Goal: Contribute content: Contribute content

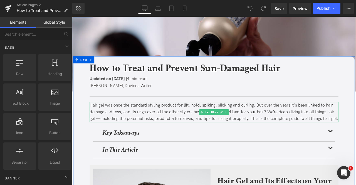
click at [121, 122] on div "Hair gel was once the standard styling product for lift, hold, spiking, slickin…" at bounding box center [240, 130] width 295 height 24
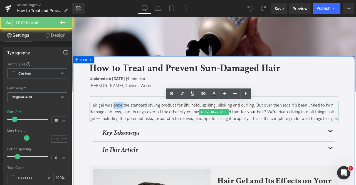
click at [121, 122] on div "Hair gel was once the standard styling product for lift, hold, spiking, slickin…" at bounding box center [240, 130] width 295 height 24
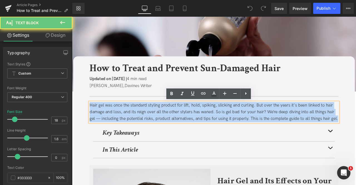
click at [121, 122] on div "Hair gel was once the standard styling product for lift, hold, spiking, slickin…" at bounding box center [240, 130] width 295 height 24
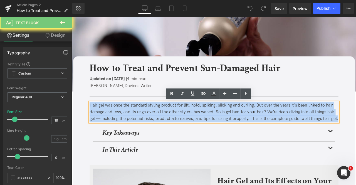
paste div
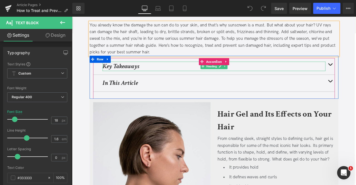
scroll to position [103, 0]
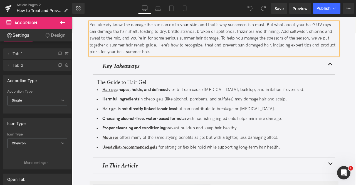
click at [264, 34] on div "You already know the damage the sun can do to your skin, and that’s why sunscre…" at bounding box center [240, 43] width 295 height 40
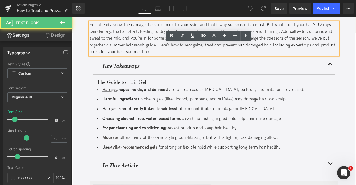
click at [299, 33] on div "You already know the damage the sun can do to your skin, and that’s why sunscre…" at bounding box center [240, 43] width 295 height 40
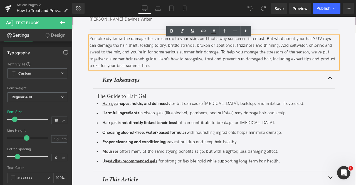
scroll to position [81, 0]
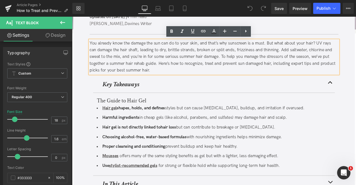
click at [266, 53] on div "You already know the damage the sun can do to your skin, and that’s why sunscre…" at bounding box center [240, 64] width 295 height 40
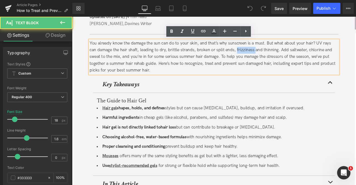
click at [266, 53] on div "You already know the damage the sun can do to your skin, and that’s why sunscre…" at bounding box center [240, 64] width 295 height 40
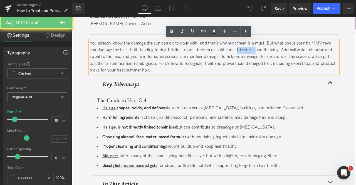
copy div "frizziness"
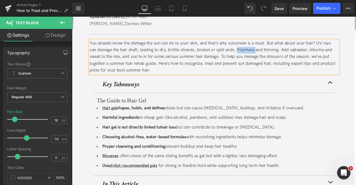
click at [161, 136] on li "Harmful ingredients in cheap gels (like alcohol, parabens, and sulfates) may da…" at bounding box center [240, 137] width 278 height 8
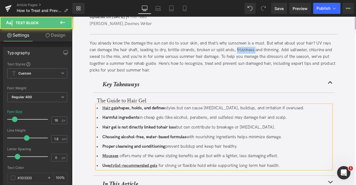
click at [161, 136] on li "Harmful ingredients in cheap gels (like alcohol, parabens, and sulfates) may da…" at bounding box center [240, 137] width 278 height 8
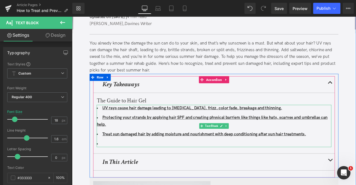
click at [127, 140] on li "Protecting your strands by applying hair SPF and creating physical barriers lik…" at bounding box center [240, 141] width 278 height 16
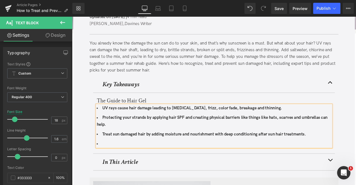
click at [133, 163] on li at bounding box center [240, 167] width 278 height 8
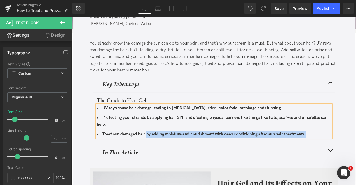
click at [161, 152] on li "Treat sun damaged hair by adding moisture and nourishment with deep conditionin…" at bounding box center [240, 156] width 278 height 8
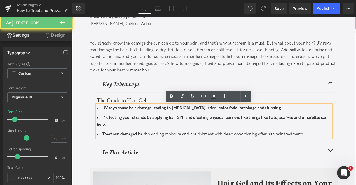
click at [161, 152] on li "Treat sun damaged hair by adding moisture and nourishment with deep conditionin…" at bounding box center [240, 156] width 278 height 8
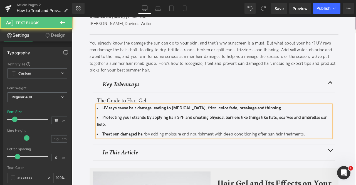
click at [160, 146] on li "Protecting your strands by applying hair SPF and creating physical barriers lik…" at bounding box center [240, 141] width 278 height 16
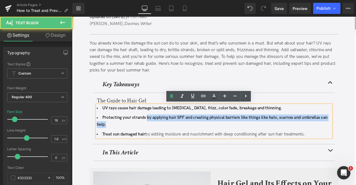
click at [160, 136] on b "Protecting your strands by applying hair SPF and creating physical barriers lik…" at bounding box center [238, 140] width 274 height 14
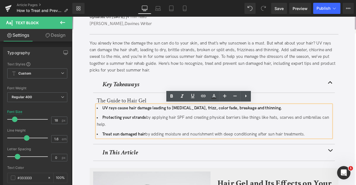
click at [160, 136] on li "Protecting your strands by applying hair SPF and creating physical barriers lik…" at bounding box center [240, 141] width 278 height 16
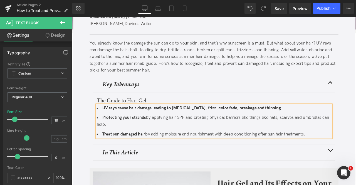
click at [302, 127] on li "UV rays cause hair damage leading to dryness, frizz, color fade, breakage and t…" at bounding box center [240, 125] width 278 height 8
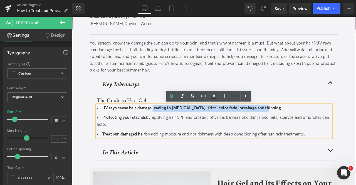
click at [168, 125] on b "UV rays cause hair damage leading to dryness, frizz, color fade, breakage and t…" at bounding box center [214, 125] width 213 height 6
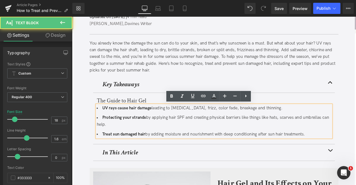
click at [168, 125] on li "UV rays cause hair damage leading to dryness, frizz, color fade, breakage and t…" at bounding box center [240, 125] width 278 height 8
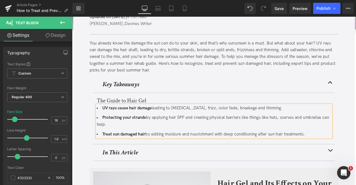
click at [191, 135] on li "Protecting your strands by applying hair SPF and creating physical barriers lik…" at bounding box center [240, 141] width 278 height 16
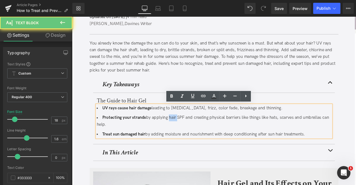
click at [191, 135] on li "Protecting your strands by applying hair SPF and creating physical barriers lik…" at bounding box center [240, 141] width 278 height 16
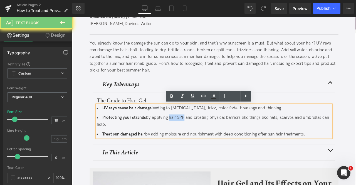
click at [199, 136] on li "Protecting your strands by applying hair SPF and creating physical barriers lik…" at bounding box center [240, 141] width 278 height 16
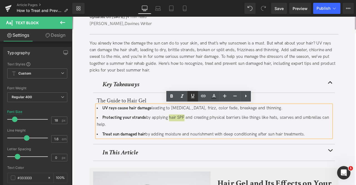
click at [193, 99] on icon at bounding box center [193, 96] width 7 height 7
click at [0, 0] on icon at bounding box center [0, 0] width 0 height 0
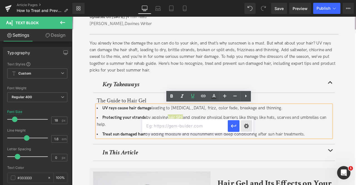
click at [0, 0] on div "Text Color Highlight Color #333333 Edit or remove link: Edit - Unlink - Cancel" at bounding box center [0, 0] width 0 height 0
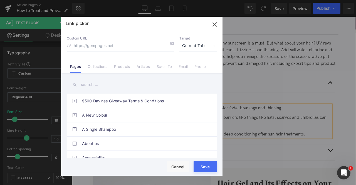
click at [0, 0] on div "Custom URL Target Current Tab Current Tab New Tab Pages Collections Products Ar…" at bounding box center [0, 0] width 0 height 0
click at [0, 0] on span "Current Tab" at bounding box center [0, 0] width 0 height 0
click at [0, 0] on li "New Tab" at bounding box center [0, 0] width 0 height 0
click at [103, 67] on link "Collections" at bounding box center [98, 68] width 20 height 8
click at [95, 85] on input "text" at bounding box center [142, 85] width 150 height 13
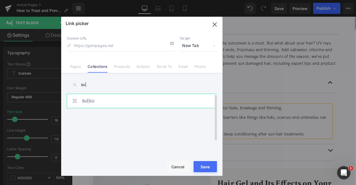
type input "su|"
click at [0, 0] on link "SU|SU" at bounding box center [0, 0] width 0 height 0
click at [210, 165] on button "Save" at bounding box center [205, 166] width 23 height 11
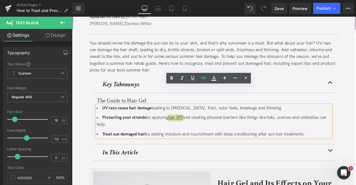
scroll to position [104, 0]
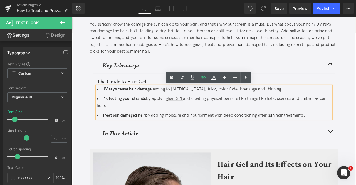
click at [315, 122] on li "Protecting your strands by applying hair SPF and creating physical barriers lik…" at bounding box center [240, 118] width 278 height 16
click at [196, 135] on li "Treat sun damaged hair by adding moisture and nourishment with deep conditionin…" at bounding box center [240, 134] width 278 height 8
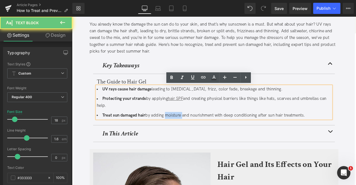
click at [196, 135] on li "Treat sun damaged hair by adding moisture and nourishment with deep conditionin…" at bounding box center [240, 134] width 278 height 8
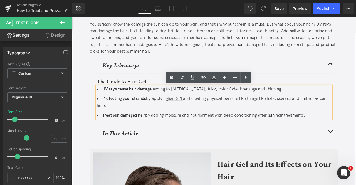
click at [257, 132] on li "Treat sun damaged hair by adding moisture and nourishment with deep conditionin…" at bounding box center [240, 134] width 278 height 8
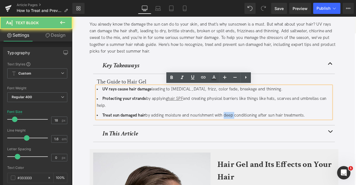
click at [257, 132] on li "Treat sun damaged hair by adding moisture and nourishment with deep conditionin…" at bounding box center [240, 134] width 278 height 8
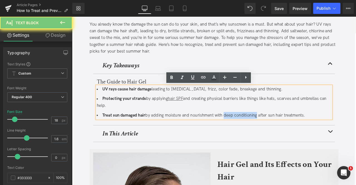
click at [276, 133] on li "Treat sun damaged hair by adding moisture and nourishment with deep conditionin…" at bounding box center [240, 134] width 278 height 8
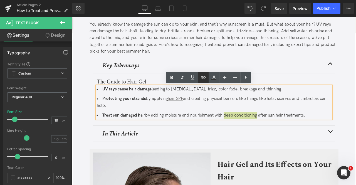
click at [0, 0] on link at bounding box center [0, 0] width 0 height 0
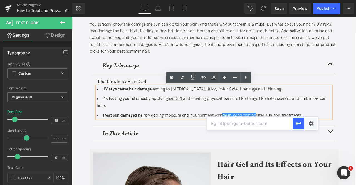
click at [225, 104] on li "UV rays cause hair damage leading to dryness, frizz, color fade, breakage and t…" at bounding box center [240, 103] width 278 height 8
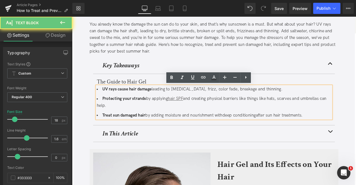
click at [255, 131] on li "Treat sun damaged hair by adding moisture and nourishment with deep conditionin…" at bounding box center [240, 134] width 278 height 8
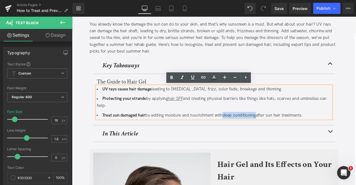
click at [271, 134] on li "Treat sun damaged hair by adding moisture and nourishment with deep conditionin…" at bounding box center [240, 134] width 278 height 8
click at [0, 0] on link at bounding box center [0, 0] width 0 height 0
click at [202, 78] on icon at bounding box center [203, 77] width 7 height 7
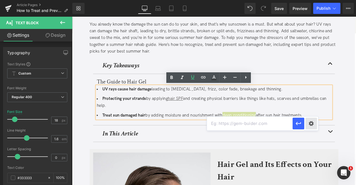
click at [0, 0] on div "Text Color Highlight Color #333333 Edit or remove link: Edit - Unlink - Cancel" at bounding box center [0, 0] width 0 height 0
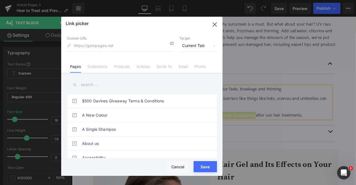
click at [0, 0] on span "Current Tab" at bounding box center [0, 0] width 0 height 0
click at [0, 0] on li "New Tab" at bounding box center [0, 0] width 0 height 0
click at [0, 0] on li "Collections" at bounding box center [0, 0] width 0 height 0
click at [0, 0] on input "text" at bounding box center [0, 0] width 0 height 0
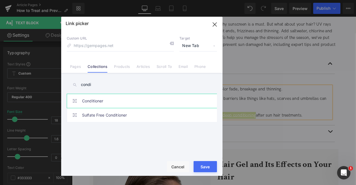
type input "condi"
click at [0, 0] on link "Conditioner" at bounding box center [0, 0] width 0 height 0
click at [0, 0] on button "Save" at bounding box center [0, 0] width 0 height 0
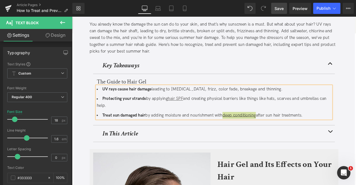
click at [282, 11] on span "Save" at bounding box center [279, 9] width 9 height 6
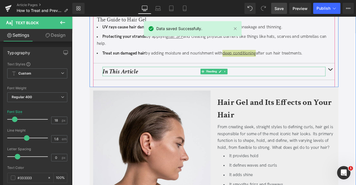
scroll to position [178, 0]
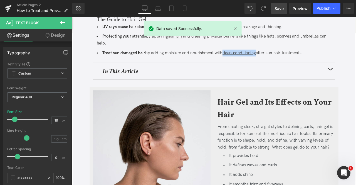
click at [269, 127] on h2 "Hair Gel and Its Effects on Your Hair" at bounding box center [314, 126] width 139 height 30
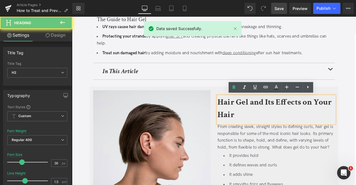
click at [269, 127] on h2 "Hair Gel and Its Effects on Your Hair" at bounding box center [314, 126] width 139 height 30
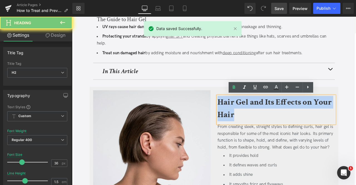
click at [269, 127] on h2 "Hair Gel and Its Effects on Your Hair" at bounding box center [314, 126] width 139 height 30
paste div
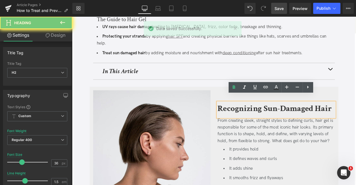
scroll to position [185, 0]
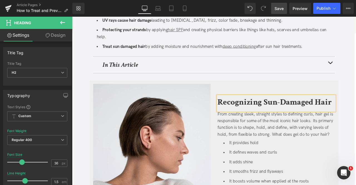
click at [282, 153] on div "From creating sleek, straight styles to defining curls, hair gel is responsible…" at bounding box center [314, 144] width 139 height 32
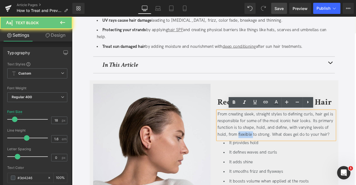
click at [282, 153] on div "From creating sleek, straight styles to defining curls, hair gel is responsible…" at bounding box center [314, 144] width 139 height 32
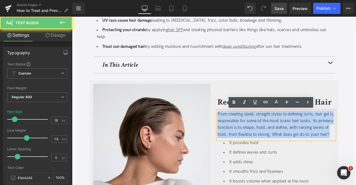
click at [282, 153] on div "From creating sleek, straight styles to defining curls, hair gel is responsible…" at bounding box center [314, 144] width 139 height 32
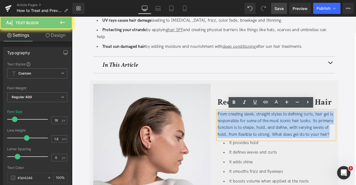
paste div
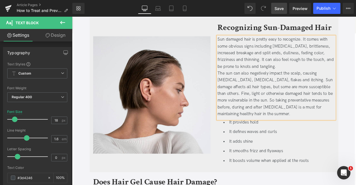
scroll to position [259, 0]
click at [293, 76] on div "Sun damaged hair is pretty easy to recognize. It comes with some obvious signs …" at bounding box center [314, 60] width 139 height 40
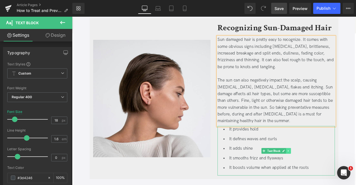
click at [327, 174] on icon at bounding box center [328, 175] width 3 height 3
click at [331, 174] on icon at bounding box center [331, 175] width 3 height 3
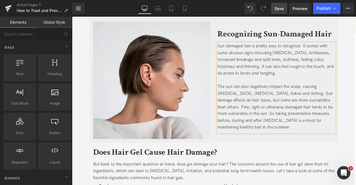
click at [315, 94] on div at bounding box center [314, 92] width 139 height 8
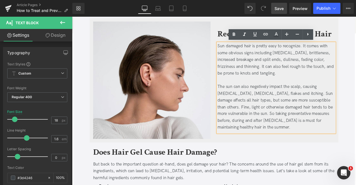
click at [327, 65] on div "Sun damaged hair is pretty easy to recognize. It comes with some obvious signs …" at bounding box center [314, 68] width 139 height 40
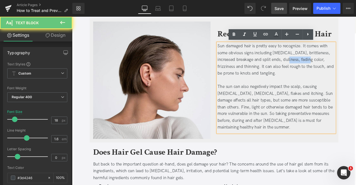
click at [339, 69] on div "Sun damaged hair is pretty easy to recognize. It comes with some obvious signs …" at bounding box center [314, 68] width 139 height 40
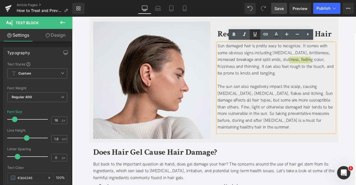
click at [0, 0] on icon at bounding box center [0, 0] width 0 height 0
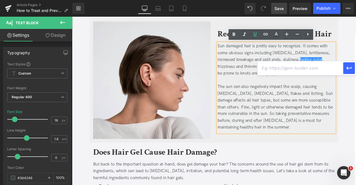
click at [277, 73] on div "Sun damaged hair is pretty easy to recognize. It comes with some obvious signs …" at bounding box center [314, 68] width 139 height 40
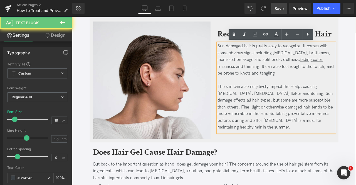
click at [343, 69] on u "fading color" at bounding box center [356, 68] width 26 height 6
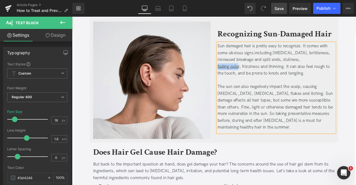
click at [269, 75] on u "fading color" at bounding box center [258, 76] width 26 height 6
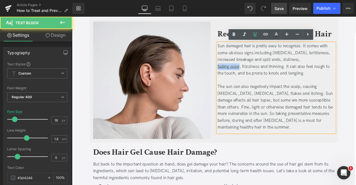
click at [270, 76] on div "fading color , frizziness and thinning. It can also feel rough to the touch, an…" at bounding box center [314, 80] width 139 height 16
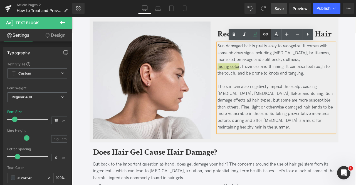
click at [0, 0] on icon at bounding box center [0, 0] width 0 height 0
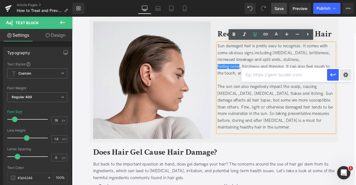
click at [0, 0] on div "Text Color Highlight Color #333333 Edit or remove link: Edit - Unlink - Cancel" at bounding box center [0, 0] width 0 height 0
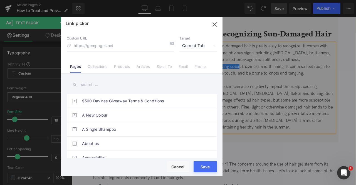
click at [196, 40] on p "Target" at bounding box center [199, 38] width 38 height 4
click at [197, 45] on span "Current Tab" at bounding box center [199, 46] width 38 height 11
click at [188, 64] on li "New Tab" at bounding box center [198, 66] width 43 height 10
click at [132, 43] on input at bounding box center [120, 46] width 107 height 11
paste input "https://us.davines.com/blogs/news/how-to-prevent-your-hair-dye-from-fading"
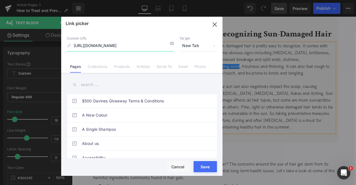
scroll to position [0, 48]
click at [91, 45] on input "https://us.davines.com/blogs/news/how-to-prevent-your-hair-dye-from-fading" at bounding box center [120, 46] width 107 height 11
click at [118, 45] on input "https://us.davines.com/blogs/news/how-to-prevent-your-hair-dye-from-fading" at bounding box center [120, 46] width 107 height 11
click at [154, 46] on input "/blogs/news/how-to-prevent-your-hair-dye-from-fading" at bounding box center [120, 46] width 107 height 11
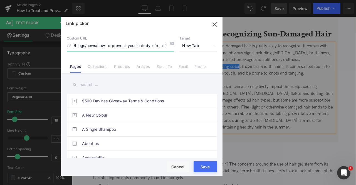
scroll to position [0, 6]
click at [160, 47] on input "/blogs/news/how-to-prevent-your-hair-dye-from-fading" at bounding box center [120, 46] width 107 height 11
type input "/blogs/news/how-to-prevent-your-hair-dye-from-fading"
click at [200, 166] on button "Save" at bounding box center [205, 166] width 23 height 11
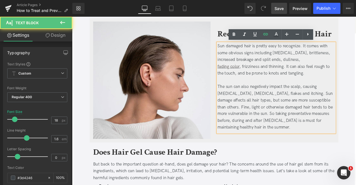
click at [327, 100] on div "The sun can also negatively impact the scalp, causing dry skin, sunburn, flakes…" at bounding box center [314, 124] width 139 height 56
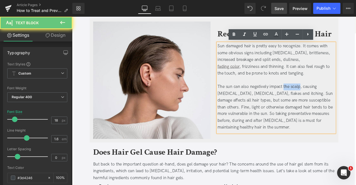
click at [332, 100] on div "The sun can also negatively impact the scalp, causing dry skin, sunburn, flakes…" at bounding box center [314, 124] width 139 height 56
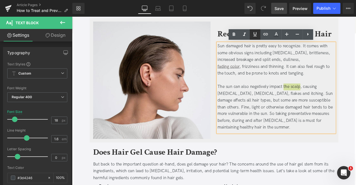
click at [254, 35] on icon at bounding box center [255, 34] width 7 height 7
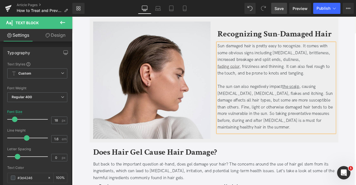
click at [323, 97] on u "the scalp" at bounding box center [332, 100] width 20 height 6
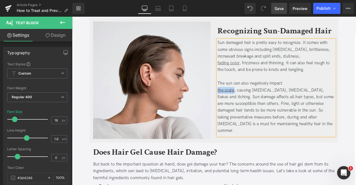
click at [264, 106] on div "the scalp , causing dry skin, sunburn, flakes and itching. Sun damage affects a…" at bounding box center [314, 128] width 139 height 56
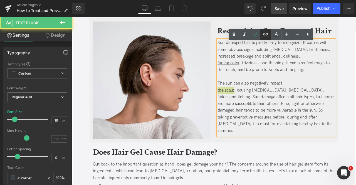
click at [0, 0] on link at bounding box center [0, 0] width 0 height 0
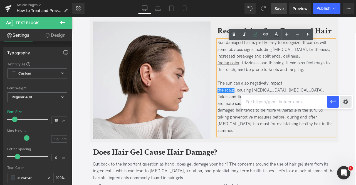
click at [0, 0] on div "Text Color Highlight Color #333333 Edit or remove link: Edit - Unlink - Cancel" at bounding box center [0, 0] width 0 height 0
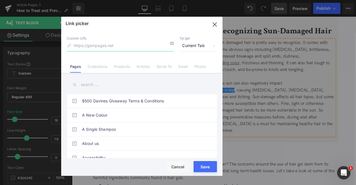
paste input "https://us.davines.com/blogs/news/the-ultimate-guide-to-a-healthy-scalp"
click at [116, 48] on input "https://us.davines.com/blogs/news/the-ultimate-guide-to-a-healthy-scalp" at bounding box center [120, 46] width 107 height 11
type input "/blogs/news/the-ultimate-guide-to-a-healthy-scalp"
click at [202, 45] on span "Current Tab" at bounding box center [199, 46] width 38 height 11
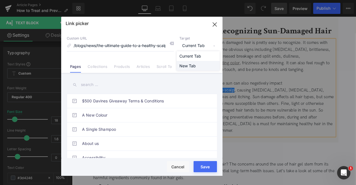
click at [195, 64] on li "New Tab" at bounding box center [198, 66] width 43 height 10
click at [208, 163] on button "Save" at bounding box center [205, 166] width 23 height 11
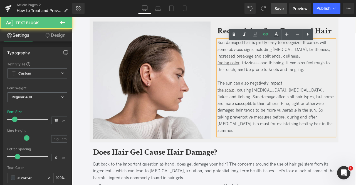
click at [278, 108] on div "the scalp , causing dry skin, sunburn, flakes and itching. Sun damage affects a…" at bounding box center [314, 128] width 139 height 56
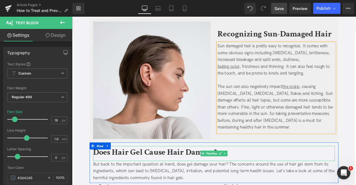
click at [177, 177] on b "Does Hair Gel Cause Hair Damage?" at bounding box center [170, 177] width 147 height 13
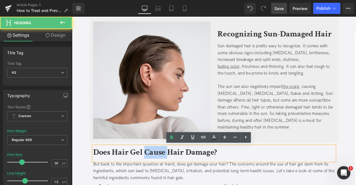
click at [177, 177] on b "Does Hair Gel Cause Hair Damage?" at bounding box center [170, 177] width 147 height 13
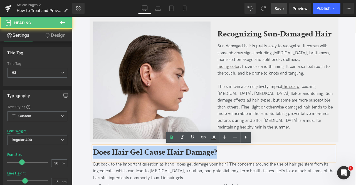
click at [177, 177] on b "Does Hair Gel Cause Hair Damage?" at bounding box center [170, 177] width 147 height 13
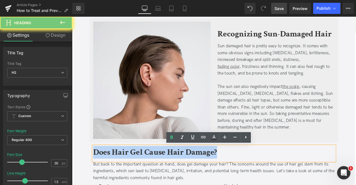
paste div
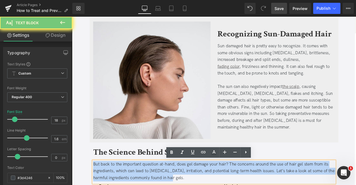
paste div
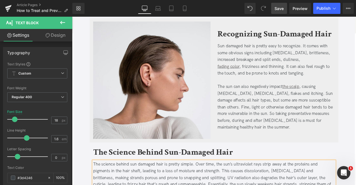
scroll to position [363, 0]
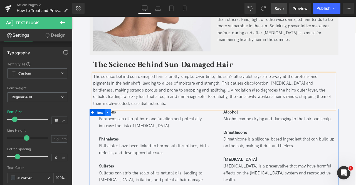
click at [113, 128] on icon at bounding box center [114, 130] width 4 height 4
click at [126, 131] on link at bounding box center [128, 130] width 7 height 8
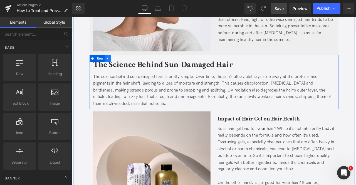
click at [113, 64] on icon at bounding box center [114, 66] width 4 height 4
click at [121, 65] on icon at bounding box center [122, 66] width 4 height 4
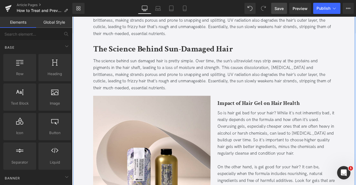
scroll to position [450, 0]
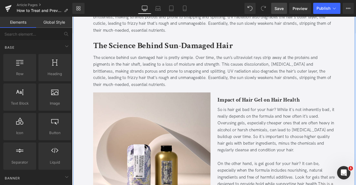
click at [166, 44] on div "The Science Behind Sun-Damaged Hair Heading" at bounding box center [240, 53] width 287 height 18
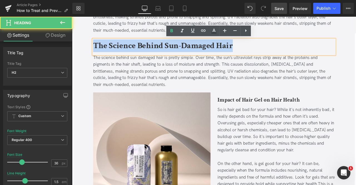
click at [166, 45] on b "The Science Behind Sun-Damaged Hair" at bounding box center [180, 51] width 166 height 13
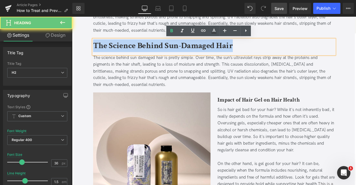
paste div
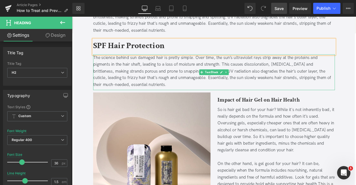
click at [146, 89] on div "The science behind sun damaged hair is pretty simple. Over time, the sun’s ultr…" at bounding box center [240, 82] width 287 height 40
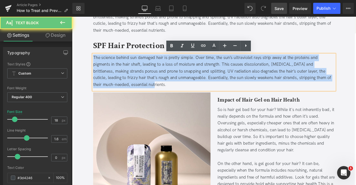
click at [146, 89] on div "The science behind sun damaged hair is pretty simple. Over time, the sun’s ultr…" at bounding box center [240, 82] width 287 height 40
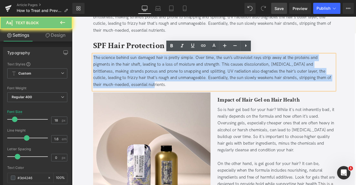
paste div
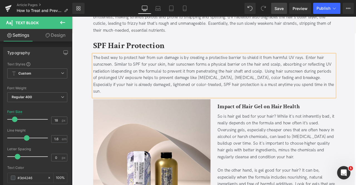
click at [354, 63] on div "The best way to protect hair from sun damage is by creating a protective barrie…" at bounding box center [240, 86] width 287 height 48
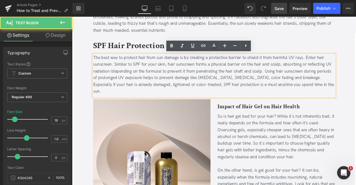
click at [356, 64] on div "The best way to protect hair from sun damage is by creating a protective barrie…" at bounding box center [240, 86] width 287 height 48
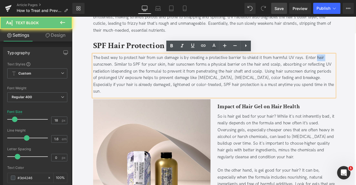
click at [356, 64] on div "The best way to protect hair from sun damage is by creating a protective barrie…" at bounding box center [240, 86] width 287 height 48
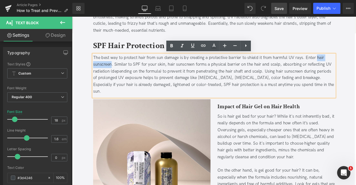
click at [110, 70] on div "The best way to protect hair from sun damage is by creating a protective barrie…" at bounding box center [240, 86] width 287 height 48
click at [191, 48] on icon at bounding box center [193, 45] width 7 height 7
click at [0, 0] on icon at bounding box center [0, 0] width 0 height 0
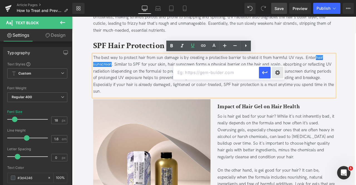
click at [0, 0] on div "Text Color Highlight Color #333333 Edit or remove link: Edit - Unlink - Cancel" at bounding box center [0, 0] width 0 height 0
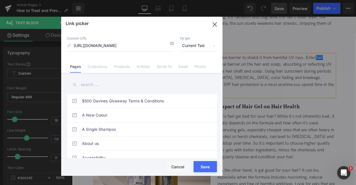
click at [194, 45] on span "Current Tab" at bounding box center [199, 46] width 38 height 11
click at [193, 63] on li "New Tab" at bounding box center [198, 66] width 43 height 10
click at [110, 44] on input "https://us.davines.com/blogs/news/hair-sunscreen" at bounding box center [120, 46] width 107 height 11
click at [116, 45] on input "https://us.davines.com/blogs/news/hair-sunscreen" at bounding box center [120, 46] width 107 height 11
type input "/blogs/news/hair-sunscreen"
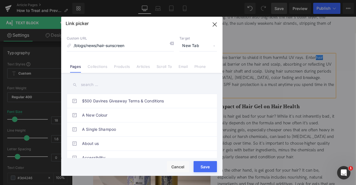
click at [198, 166] on button "Save" at bounding box center [205, 166] width 23 height 11
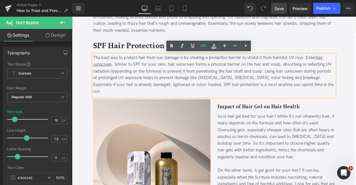
click at [200, 97] on div "The best way to protect hair from sun damage is by creating a protective barrie…" at bounding box center [240, 86] width 287 height 48
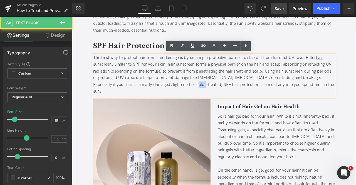
click at [200, 97] on div "The best way to protect hair from sun damage is by creating a protective barrie…" at bounding box center [240, 86] width 287 height 48
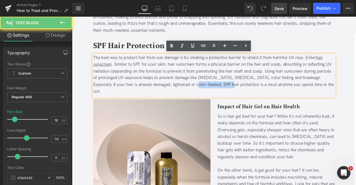
click at [222, 96] on div "The best way to protect hair from sun damage is by creating a protective barrie…" at bounding box center [240, 86] width 287 height 48
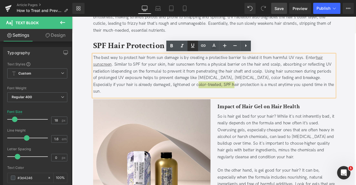
click at [194, 47] on icon at bounding box center [193, 45] width 7 height 7
click at [0, 0] on link at bounding box center [0, 0] width 0 height 0
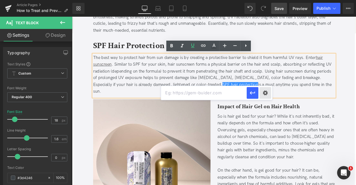
click at [0, 0] on div "Text Color Highlight Color #333333 Edit or remove link: Edit - Unlink - Cancel" at bounding box center [0, 0] width 0 height 0
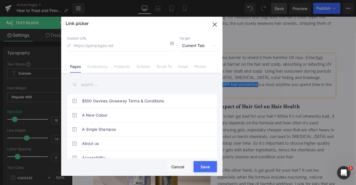
click at [195, 42] on span "Current Tab" at bounding box center [199, 46] width 38 height 11
click at [195, 66] on li "New Tab" at bounding box center [198, 66] width 43 height 10
click at [141, 47] on input at bounding box center [120, 46] width 107 height 11
paste input "https://us.davines.com/products/su-milk"
click at [115, 45] on input "https://us.davines.com/products/su-milk" at bounding box center [120, 46] width 107 height 11
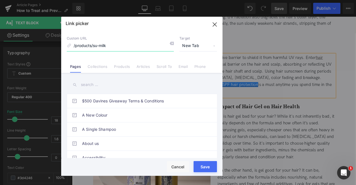
type input "/products/su-milk"
click at [206, 170] on button "Save" at bounding box center [205, 166] width 23 height 11
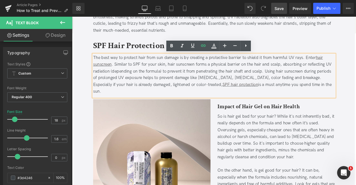
click at [275, 119] on b "Impact of Hair Gel on Hair Health" at bounding box center [293, 123] width 97 height 9
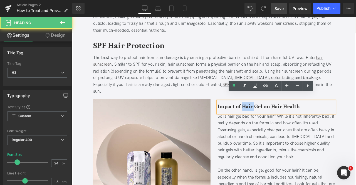
click at [275, 119] on b "Impact of Hair Gel on Hair Health" at bounding box center [293, 123] width 97 height 9
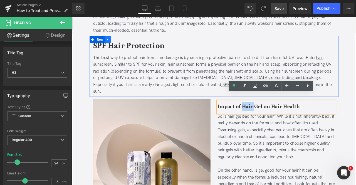
click at [114, 40] on link at bounding box center [114, 44] width 7 height 8
click at [122, 42] on icon at bounding box center [122, 44] width 4 height 4
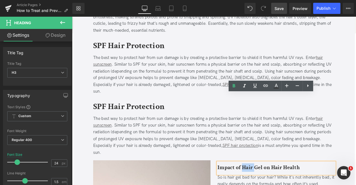
click at [140, 117] on b "SPF Hair Protection" at bounding box center [139, 123] width 85 height 13
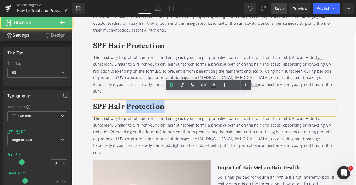
click at [140, 117] on b "SPF Hair Protection" at bounding box center [139, 123] width 85 height 13
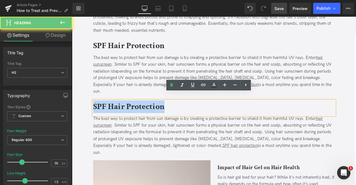
click at [140, 117] on b "SPF Hair Protection" at bounding box center [139, 123] width 85 height 13
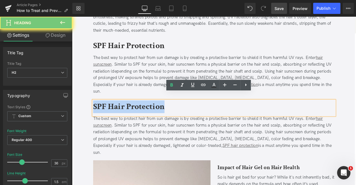
paste div
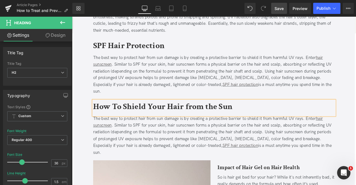
click at [134, 146] on div "The best way to protect hair from sun damage is by creating a protective barrie…" at bounding box center [240, 158] width 287 height 48
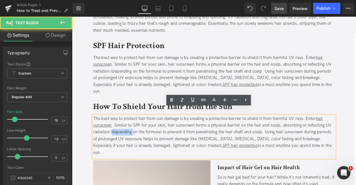
click at [134, 146] on div "The best way to protect hair from sun damage is by creating a protective barrie…" at bounding box center [240, 158] width 287 height 48
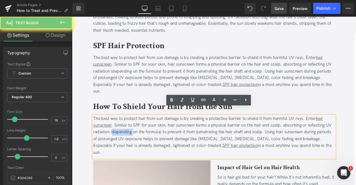
click at [134, 146] on div "The best way to protect hair from sun damage is by creating a protective barrie…" at bounding box center [240, 158] width 287 height 48
paste div
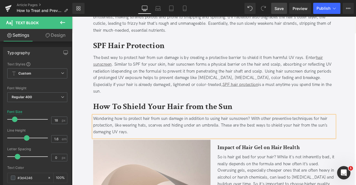
click at [126, 134] on div "Wondering how to protect hair from sun damage in addition to using hair sunscre…" at bounding box center [240, 146] width 287 height 24
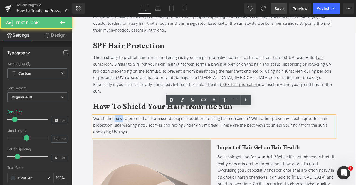
click at [126, 134] on div "Wondering how to protect hair from sun damage in addition to using hair sunscre…" at bounding box center [240, 146] width 287 height 24
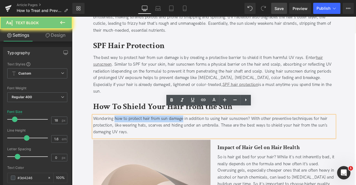
click at [187, 134] on div "Wondering how to protect hair from sun damage in addition to using hair sunscre…" at bounding box center [240, 146] width 287 height 24
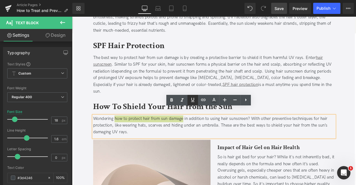
click at [191, 100] on icon at bounding box center [193, 100] width 7 height 7
click at [202, 100] on icon at bounding box center [203, 100] width 7 height 7
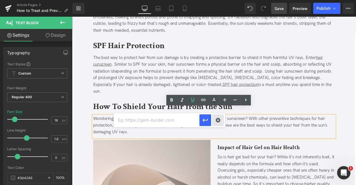
click at [0, 0] on div "Text Color Highlight Color #333333 Edit or remove link: Edit - Unlink - Cancel" at bounding box center [0, 0] width 0 height 0
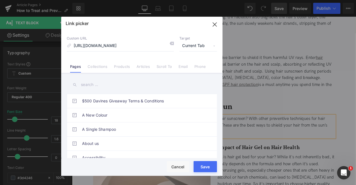
scroll to position [0, 41]
click at [200, 42] on span "Current Tab" at bounding box center [199, 46] width 38 height 11
click at [191, 62] on li "New Tab" at bounding box center [198, 66] width 43 height 10
click at [116, 44] on input "https://us.davines.com/blogs/news/how-to-protect-hair-from-sun-damage" at bounding box center [120, 46] width 107 height 11
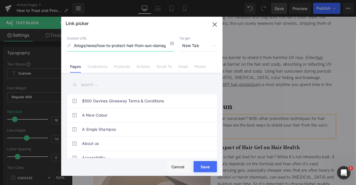
type input "/blogs/news/how-to-protect-hair-from-sun-damage"
click at [205, 164] on button "Save" at bounding box center [205, 166] width 23 height 11
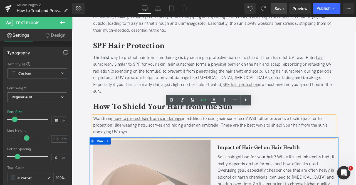
click at [265, 167] on b "Impact of Hair Gel on Hair Health" at bounding box center [293, 171] width 97 height 9
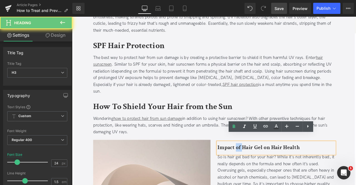
click at [265, 167] on b "Impact of Hair Gel on Hair Health" at bounding box center [293, 171] width 97 height 9
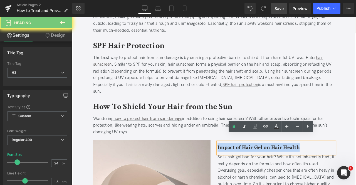
paste div
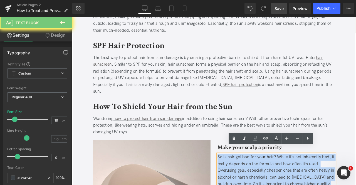
paste div
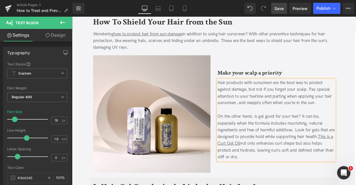
scroll to position [552, 0]
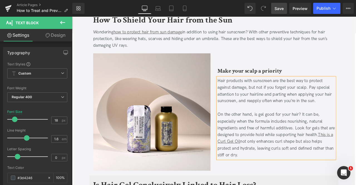
click at [282, 171] on div "On the other hand, is gel good for your hair? It can be, especially when the fo…" at bounding box center [314, 157] width 139 height 56
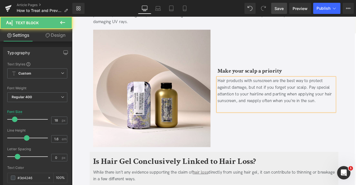
scroll to position [584, 0]
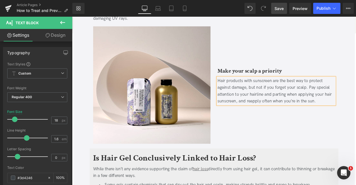
click at [268, 57] on div "Make your scalp a priority Heading Hair products with sunscreen are the best wa…" at bounding box center [315, 97] width 148 height 139
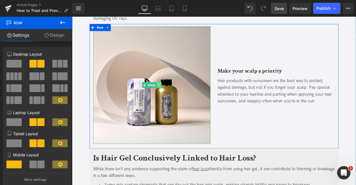
click at [175, 96] on icon at bounding box center [175, 97] width 3 height 3
click at [177, 96] on icon at bounding box center [178, 97] width 3 height 3
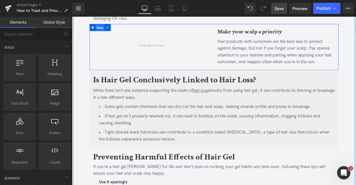
click at [105, 26] on span "Row" at bounding box center [105, 30] width 11 height 8
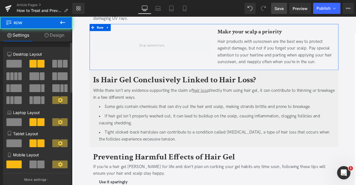
click at [16, 63] on span at bounding box center [13, 64] width 15 height 8
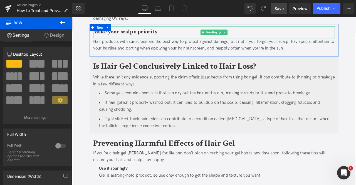
scroll to position [555, 0]
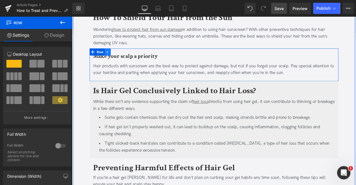
click at [114, 57] on icon at bounding box center [114, 59] width 4 height 4
click at [122, 57] on icon at bounding box center [122, 59] width 4 height 4
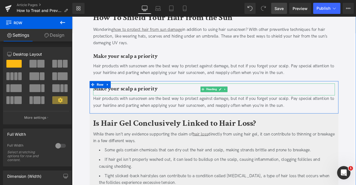
click at [121, 98] on b "Make your scalp a priority" at bounding box center [135, 102] width 77 height 9
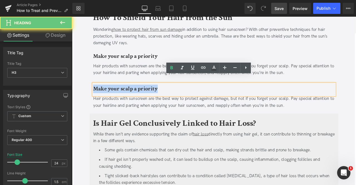
click at [121, 98] on b "Make your scalp a priority" at bounding box center [135, 102] width 77 height 9
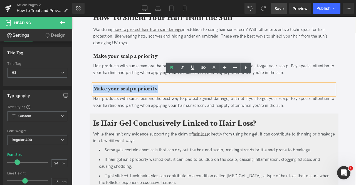
click at [96, 94] on span at bounding box center [99, 97] width 6 height 7
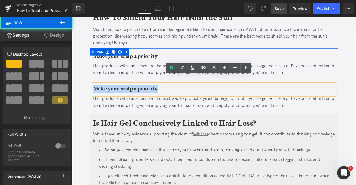
click at [104, 80] on div "Make your scalp a priority Heading Hair products with sunscreen are the best wa…" at bounding box center [240, 73] width 295 height 39
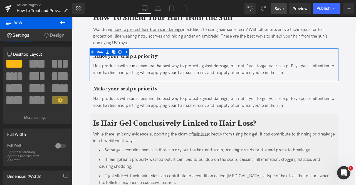
click at [112, 72] on div "Hair products with sunscreen are the best way to protect against damage, but no…" at bounding box center [240, 79] width 287 height 16
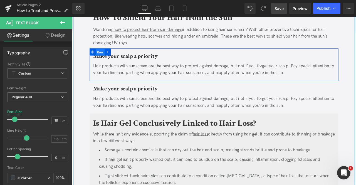
click at [106, 55] on span "Row" at bounding box center [105, 59] width 11 height 8
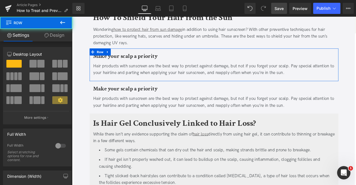
click at [61, 36] on link "Design" at bounding box center [54, 35] width 36 height 13
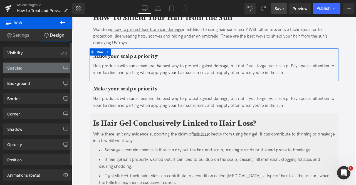
click at [50, 65] on div "Spacing" at bounding box center [37, 68] width 68 height 11
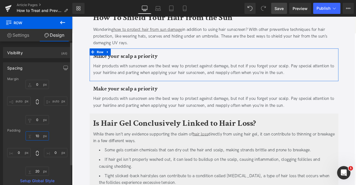
click at [37, 134] on input "10" at bounding box center [37, 135] width 23 height 9
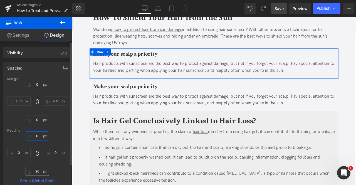
type input "0"
click at [38, 170] on input "20" at bounding box center [37, 171] width 23 height 9
type input "0"
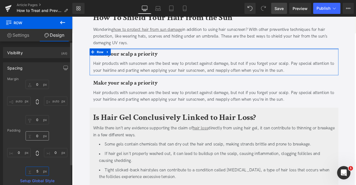
type input "5"
click at [39, 134] on input "0" at bounding box center [37, 135] width 23 height 9
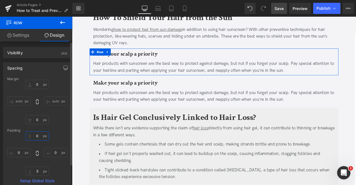
type input "5"
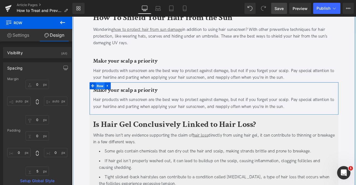
click at [104, 94] on span "Row" at bounding box center [105, 98] width 11 height 8
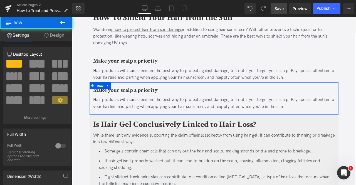
click at [53, 41] on link "Design" at bounding box center [54, 35] width 36 height 13
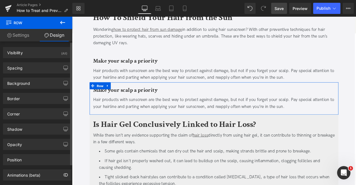
click at [27, 74] on div "Background Color & Image color Color none 0 % Image Replace Image Upload image …" at bounding box center [37, 81] width 75 height 15
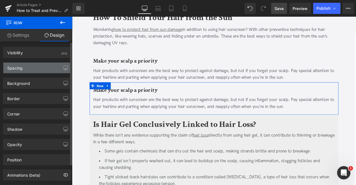
click at [24, 72] on div "Spacing" at bounding box center [37, 68] width 68 height 11
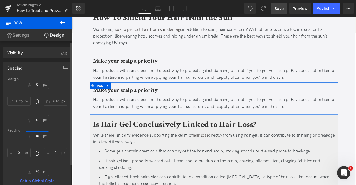
click at [36, 136] on input "10" at bounding box center [37, 135] width 23 height 9
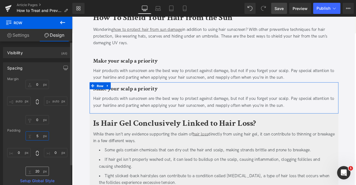
type input "5"
click at [37, 170] on input "20" at bounding box center [37, 171] width 23 height 9
type input "5"
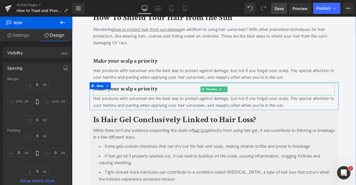
click at [139, 98] on b "Make your scalp a priority" at bounding box center [135, 102] width 77 height 9
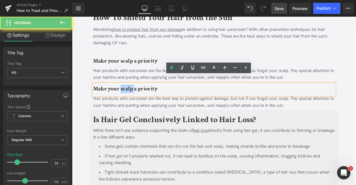
click at [139, 98] on b "Make your scalp a priority" at bounding box center [135, 102] width 77 height 9
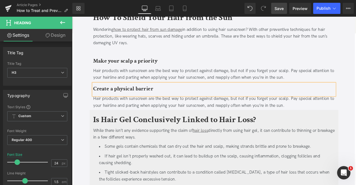
click at [143, 110] on div "Hair products with sunscreen are the best way to protect against damage, but no…" at bounding box center [240, 118] width 287 height 16
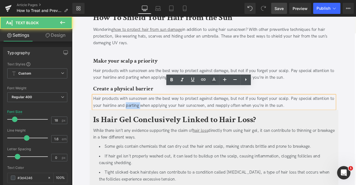
click at [143, 110] on div "Hair products with sunscreen are the best way to protect against damage, but no…" at bounding box center [240, 118] width 287 height 16
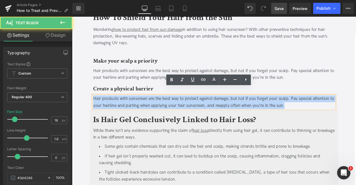
click at [143, 110] on div "Hair products with sunscreen are the best way to protect against damage, but no…" at bounding box center [240, 118] width 287 height 16
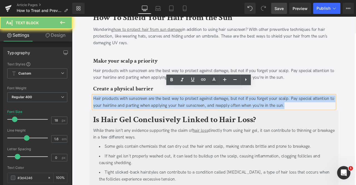
paste div
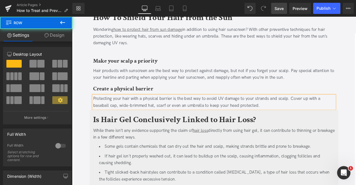
click at [83, 101] on div "How to Treat and Prevent Sun-Damaged Hair Heading Updated on August 22, 2025 | …" at bounding box center [241, 184] width 334 height 1336
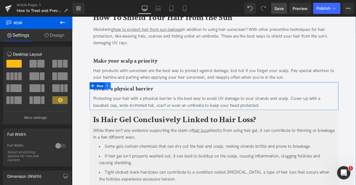
click at [115, 96] on icon at bounding box center [114, 98] width 4 height 4
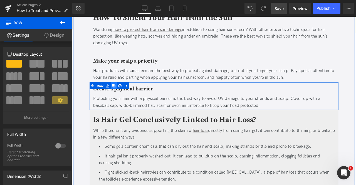
click at [120, 97] on icon at bounding box center [122, 99] width 4 height 4
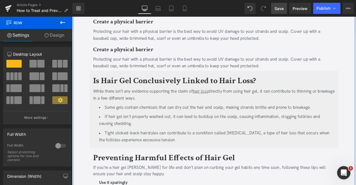
scroll to position [624, 0]
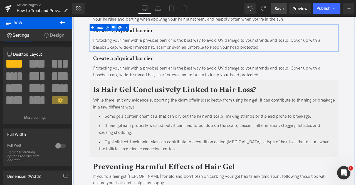
click at [122, 28] on icon at bounding box center [122, 30] width 4 height 4
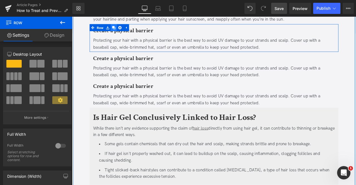
click at [122, 28] on icon at bounding box center [122, 30] width 4 height 4
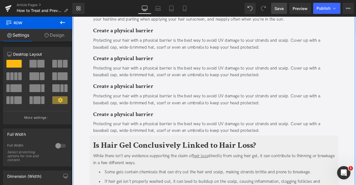
click at [130, 62] on b "Create a physical barrier" at bounding box center [132, 66] width 71 height 9
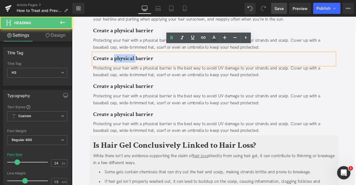
click at [130, 62] on b "Create a physical barrier" at bounding box center [132, 66] width 71 height 9
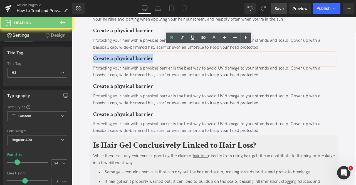
click at [130, 62] on b "Create a physical barrier" at bounding box center [132, 66] width 71 height 9
paste div
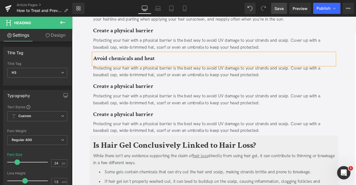
scroll to position [567, 0]
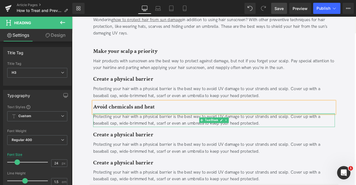
click at [139, 133] on div "Protecting your hair with a physical barrier is the best way to avoid UV damage…" at bounding box center [240, 139] width 287 height 16
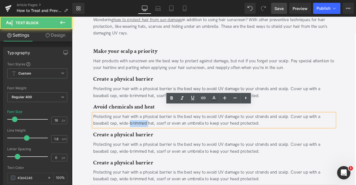
click at [139, 133] on div "Protecting your hair with a physical barrier is the best way to avoid UV damage…" at bounding box center [240, 139] width 287 height 16
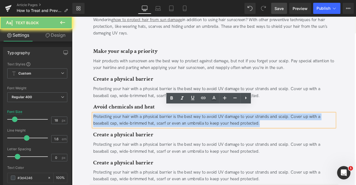
click at [139, 133] on div "Protecting your hair with a physical barrier is the best way to avoid UV damage…" at bounding box center [240, 139] width 287 height 16
paste div
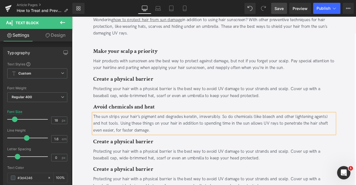
click at [105, 160] on b "Create a physical barrier" at bounding box center [132, 164] width 71 height 9
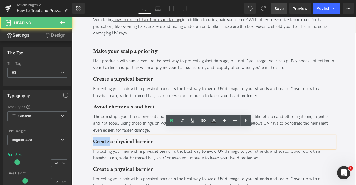
click at [105, 160] on b "Create a physical barrier" at bounding box center [132, 164] width 71 height 9
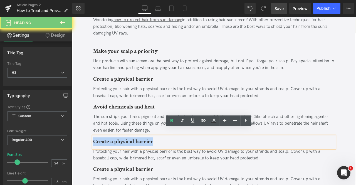
paste div
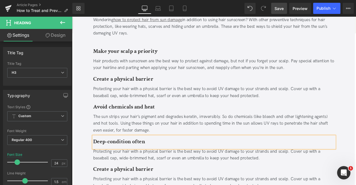
click at [134, 173] on div "Protecting your hair with a physical barrier is the best way to avoid UV damage…" at bounding box center [240, 181] width 287 height 16
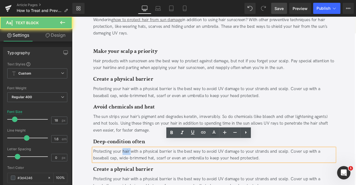
click at [134, 173] on div "Protecting your hair with a physical barrier is the best way to avoid UV damage…" at bounding box center [240, 181] width 287 height 16
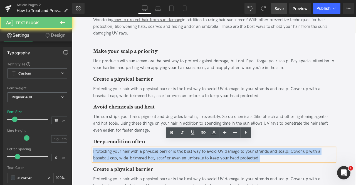
click at [134, 173] on div "Protecting your hair with a physical barrier is the best way to avoid UV damage…" at bounding box center [240, 181] width 287 height 16
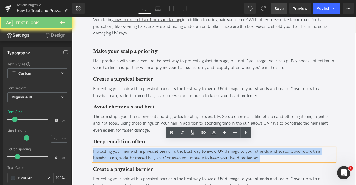
paste div
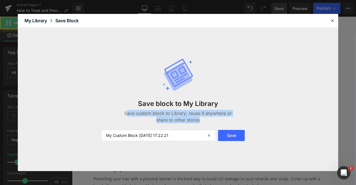
click at [141, 161] on div "Save block to My Library Save custom block to Library, reuse it anywhere or sha…" at bounding box center [178, 99] width 321 height 143
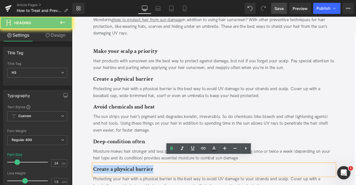
paste div
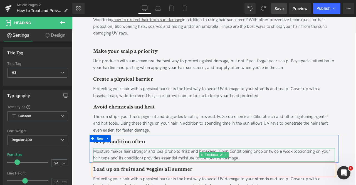
scroll to position [660, 0]
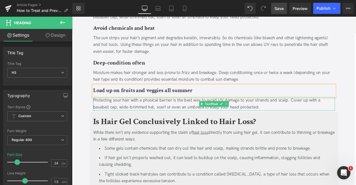
click at [138, 117] on div "Protecting your hair with a physical barrier is the best way to avoid UV damage…" at bounding box center [240, 120] width 287 height 16
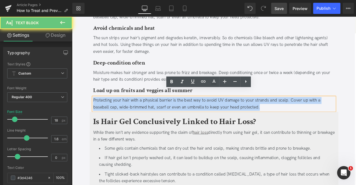
click at [138, 117] on div "Protecting your hair with a physical barrier is the best way to avoid UV damage…" at bounding box center [240, 120] width 287 height 16
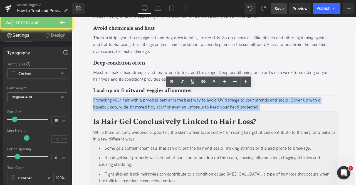
paste div
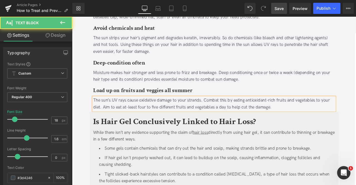
click at [153, 112] on div "The sun’s UV rays cause oxidative damage to your strands. Combat this by eating…" at bounding box center [240, 120] width 287 height 16
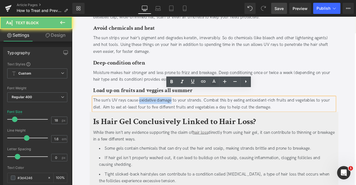
click at [178, 112] on div "The sun’s UV rays cause oxidative damage to your strands. Combat this by eating…" at bounding box center [240, 120] width 287 height 16
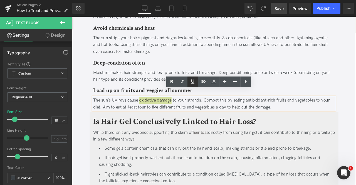
click at [0, 0] on icon at bounding box center [0, 0] width 0 height 0
click at [202, 82] on icon at bounding box center [203, 81] width 7 height 7
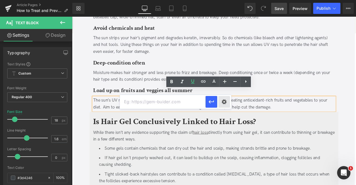
click at [0, 0] on div "Text Color Highlight Color #333333 Edit or remove link: Edit - Unlink - Cancel" at bounding box center [0, 0] width 0 height 0
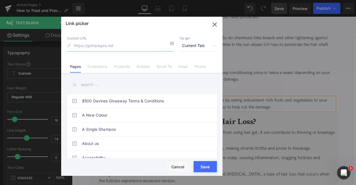
paste input "https://pmc.ncbi.nlm.nih.gov/articles/PMC5551541/"
type input "https://pmc.ncbi.nlm.nih.gov/articles/PMC5551541/"
click at [196, 48] on span "Current Tab" at bounding box center [199, 46] width 38 height 11
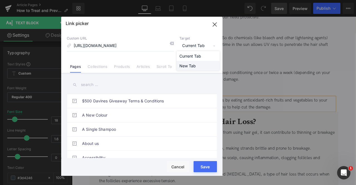
click at [187, 67] on li "New Tab" at bounding box center [198, 66] width 43 height 10
click at [141, 45] on input "https://pmc.ncbi.nlm.nih.gov/articles/PMC5551541/" at bounding box center [120, 46] width 107 height 11
click at [209, 166] on button "Save" at bounding box center [205, 166] width 23 height 11
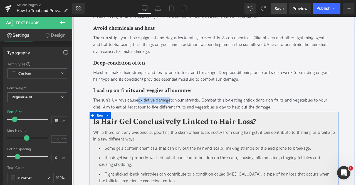
click at [118, 134] on b "Is Hair Gel Conclusively Linked to Hair Loss?" at bounding box center [193, 140] width 193 height 13
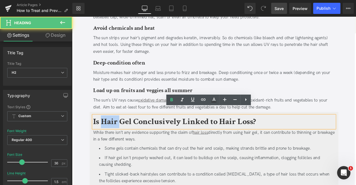
click at [118, 134] on b "Is Hair Gel Conclusively Linked to Hair Loss?" at bounding box center [193, 140] width 193 height 13
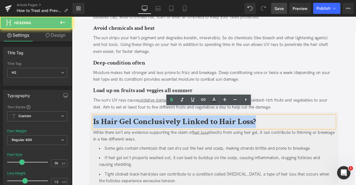
click at [118, 134] on b "Is Hair Gel Conclusively Linked to Hair Loss?" at bounding box center [193, 140] width 193 height 13
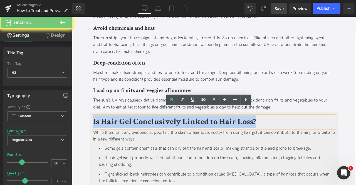
paste div
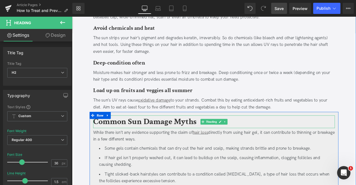
click at [125, 147] on div at bounding box center [240, 147] width 287 height 1
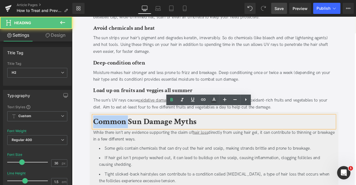
click at [125, 139] on b "Common Sun Damage Myths" at bounding box center [158, 140] width 123 height 13
click at [133, 150] on div "While there isn’t any evidence supporting the claim of hair loss directly from …" at bounding box center [240, 158] width 287 height 16
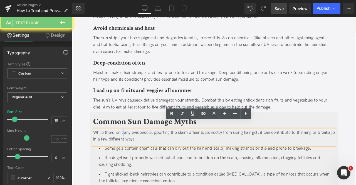
click at [133, 150] on div "While there isn’t any evidence supporting the claim of hair loss directly from …" at bounding box center [240, 158] width 287 height 16
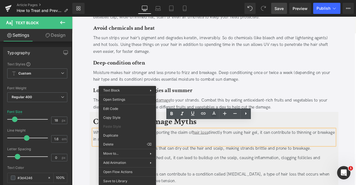
click at [199, 150] on div "While there isn’t any evidence supporting the claim of hair loss directly from …" at bounding box center [240, 158] width 287 height 16
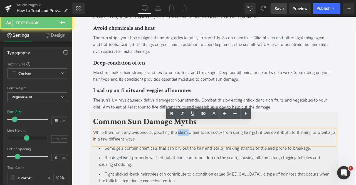
click at [199, 150] on div "While there isn’t any evidence supporting the claim of hair loss directly from …" at bounding box center [240, 158] width 287 height 16
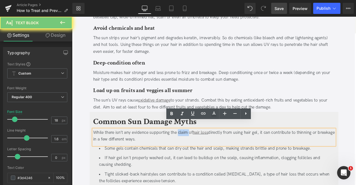
paste div
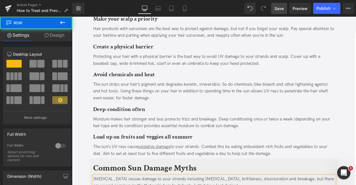
click at [84, 106] on div "How to Treat and Prevent Sun-Damaged Hair Heading Updated on August 22, 2025 | …" at bounding box center [241, 161] width 334 height 1391
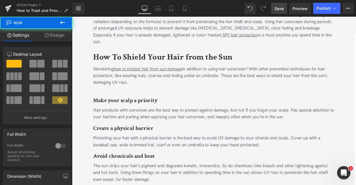
scroll to position [502, 0]
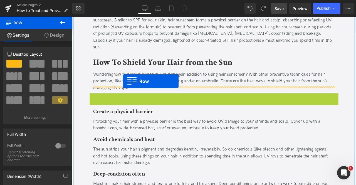
drag, startPoint x: 103, startPoint y: 104, endPoint x: 133, endPoint y: 93, distance: 31.3
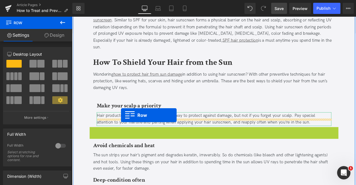
drag, startPoint x: 106, startPoint y: 143, endPoint x: 130, endPoint y: 133, distance: 25.7
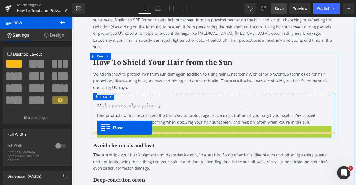
drag, startPoint x: 110, startPoint y: 139, endPoint x: 101, endPoint y: 148, distance: 12.8
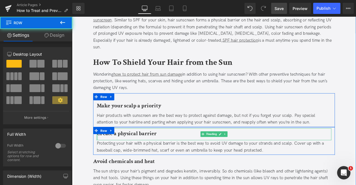
scroll to position [551, 0]
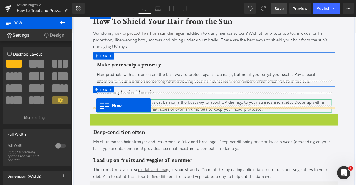
drag, startPoint x: 101, startPoint y: 127, endPoint x: 100, endPoint y: 122, distance: 4.8
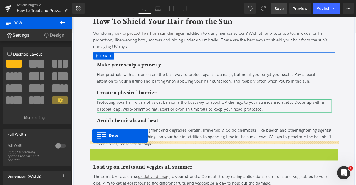
drag, startPoint x: 101, startPoint y: 168, endPoint x: 96, endPoint y: 158, distance: 11.1
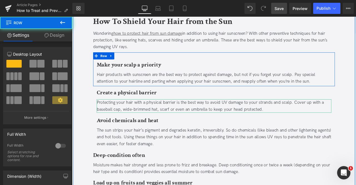
scroll to position [620, 0]
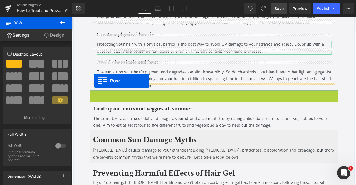
drag, startPoint x: 101, startPoint y: 102, endPoint x: 98, endPoint y: 92, distance: 9.9
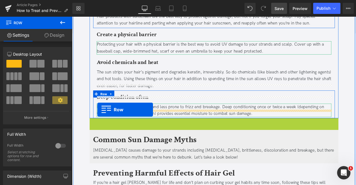
drag, startPoint x: 104, startPoint y: 131, endPoint x: 102, endPoint y: 127, distance: 4.4
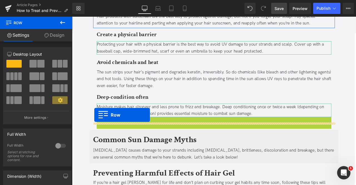
drag, startPoint x: 107, startPoint y: 128, endPoint x: 99, endPoint y: 133, distance: 9.7
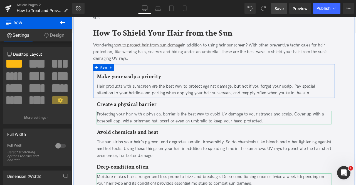
scroll to position [536, 0]
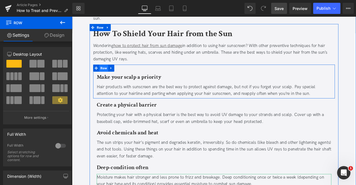
click at [111, 74] on span "Row" at bounding box center [109, 78] width 11 height 8
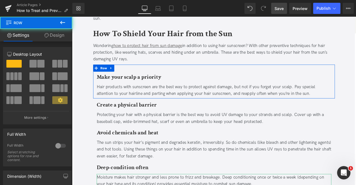
click at [56, 36] on link "Design" at bounding box center [54, 35] width 36 height 13
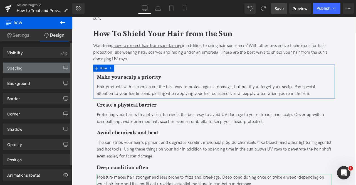
click at [44, 70] on div "Spacing" at bounding box center [37, 68] width 68 height 11
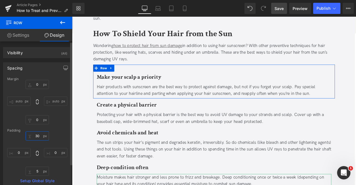
click at [36, 137] on input "30" at bounding box center [37, 135] width 23 height 9
type input "5"
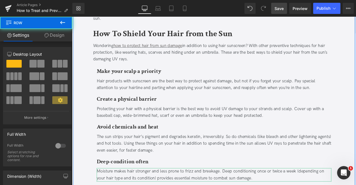
scroll to position [514, 0]
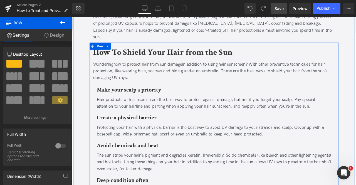
click at [111, 48] on link at bounding box center [114, 52] width 7 height 8
click at [121, 50] on icon at bounding box center [122, 52] width 4 height 4
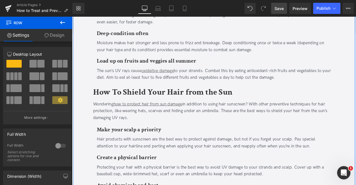
scroll to position [735, 0]
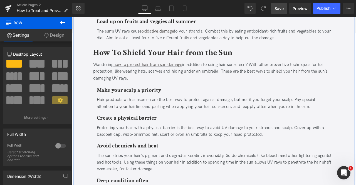
click at [117, 99] on b "Make your scalp a priority" at bounding box center [139, 103] width 77 height 9
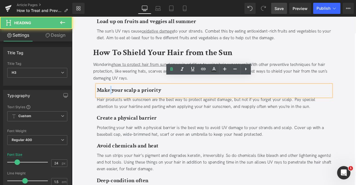
click at [117, 99] on b "Make your scalp a priority" at bounding box center [139, 103] width 77 height 9
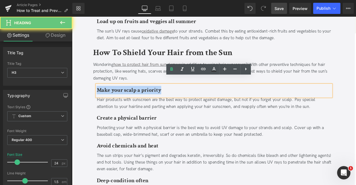
click at [117, 99] on b "Make your scalp a priority" at bounding box center [139, 103] width 77 height 9
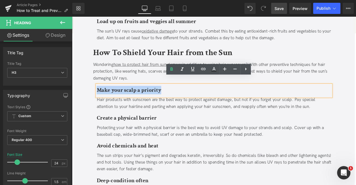
paste div
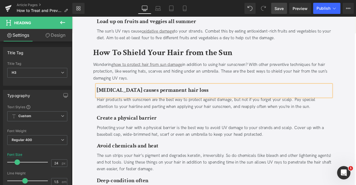
click at [264, 111] on div "Hair products with sunscreen are the best way to protect against damage, but no…" at bounding box center [240, 119] width 278 height 16
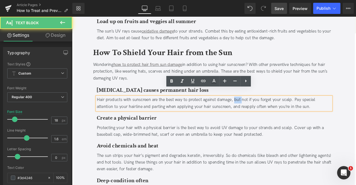
click at [264, 111] on div "Hair products with sunscreen are the best way to protect against damage, but no…" at bounding box center [240, 119] width 278 height 16
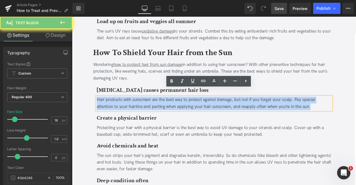
click at [264, 111] on div "Hair products with sunscreen are the best way to protect against damage, but no…" at bounding box center [240, 119] width 278 height 16
paste div
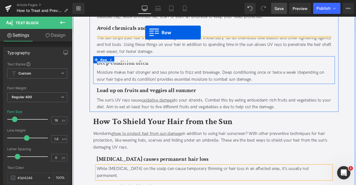
scroll to position [648, 0]
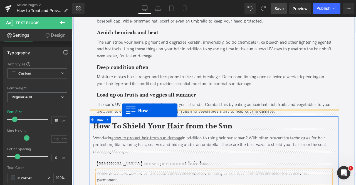
drag, startPoint x: 96, startPoint y: 133, endPoint x: 131, endPoint y: 128, distance: 36.0
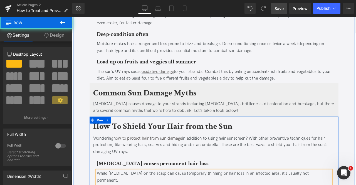
scroll to position [718, 0]
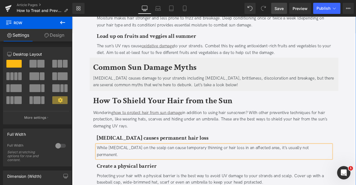
click at [137, 70] on b "Common Sun Damage Myths" at bounding box center [158, 76] width 123 height 13
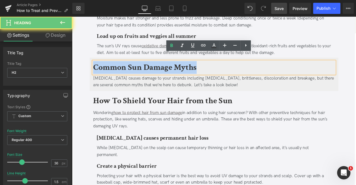
click at [137, 70] on b "Common Sun Damage Myths" at bounding box center [158, 76] width 123 height 13
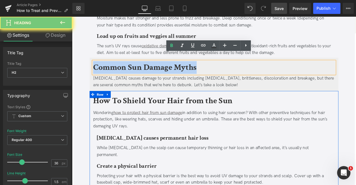
copy b "Common Sun Damage Myths"
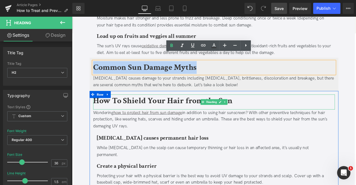
click at [141, 110] on b "How To Shield Your Hair from the Sun" at bounding box center [179, 116] width 165 height 13
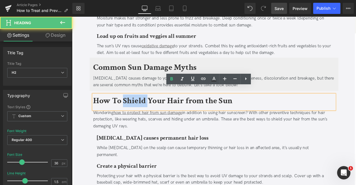
click at [141, 110] on b "How To Shield Your Hair from the Sun" at bounding box center [179, 116] width 165 height 13
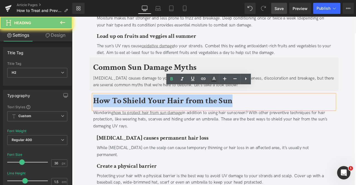
click at [141, 110] on b "How To Shield Your Hair from the Sun" at bounding box center [179, 116] width 165 height 13
paste div
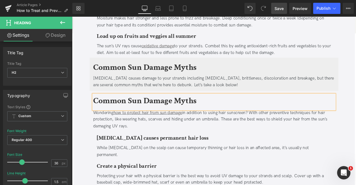
click at [131, 87] on div "Sun exposure causes damage to your strands including dryness, brittleness, disc…" at bounding box center [240, 94] width 287 height 16
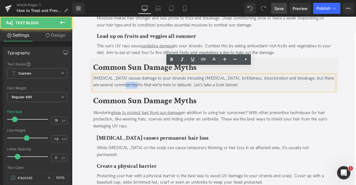
click at [131, 87] on div "Sun exposure causes damage to your strands including dryness, brittleness, disc…" at bounding box center [240, 94] width 287 height 16
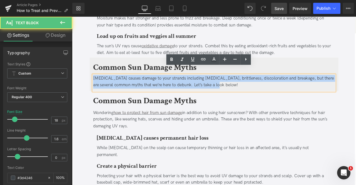
click at [131, 87] on div "Sun exposure causes damage to your strands including dryness, brittleness, disc…" at bounding box center [240, 94] width 287 height 16
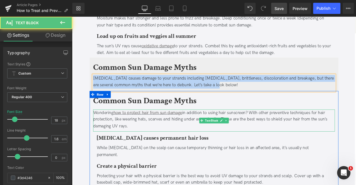
click at [112, 131] on div "Wondering how to protect hair from sun damage in addition to using hair sunscre…" at bounding box center [240, 139] width 287 height 24
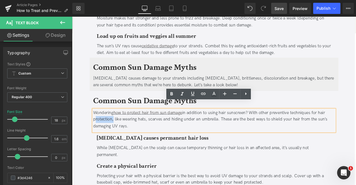
click at [112, 131] on div "Wondering how to protect hair from sun damage in addition to using hair sunscre…" at bounding box center [240, 139] width 287 height 24
paste div
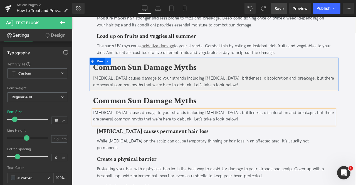
click at [111, 65] on link at bounding box center [114, 69] width 7 height 8
click at [125, 65] on link at bounding box center [128, 69] width 7 height 8
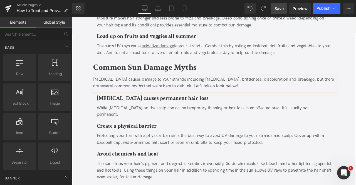
click at [279, 8] on span "Save" at bounding box center [279, 9] width 9 height 6
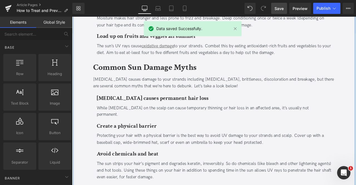
click at [134, 142] on b "Create a physical barrier" at bounding box center [136, 146] width 71 height 9
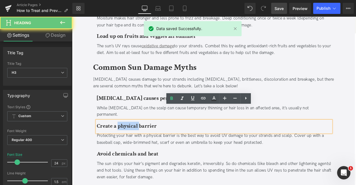
click at [134, 142] on b "Create a physical barrier" at bounding box center [136, 146] width 71 height 9
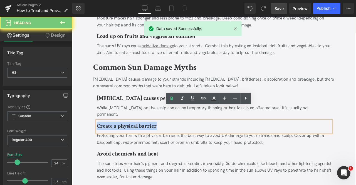
paste div
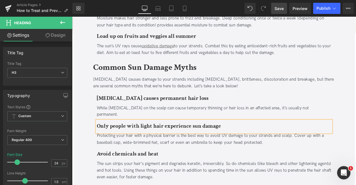
click at [118, 154] on div "Protecting your hair with a physical barrier is the best way to avoid UV damage…" at bounding box center [240, 162] width 278 height 16
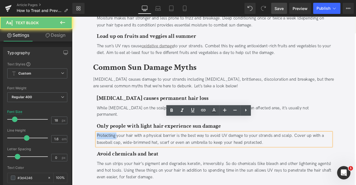
click at [118, 154] on div "Protecting your hair with a physical barrier is the best way to avoid UV damage…" at bounding box center [240, 162] width 278 height 16
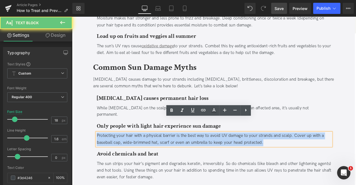
click at [118, 154] on div "Protecting your hair with a physical barrier is the best way to avoid UV damage…" at bounding box center [240, 162] width 278 height 16
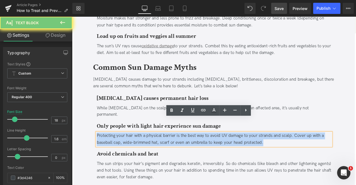
paste div
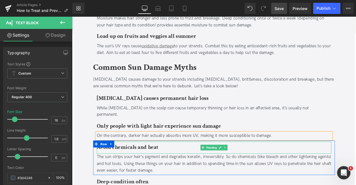
click at [120, 167] on b "Avoid chemicals and heat" at bounding box center [137, 171] width 73 height 9
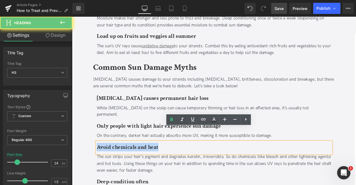
click at [120, 167] on b "Avoid chemicals and heat" at bounding box center [137, 171] width 73 height 9
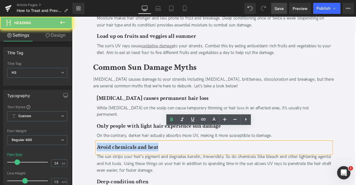
paste div
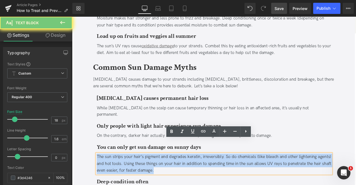
paste div
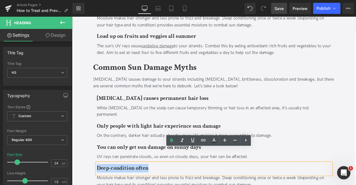
paste div
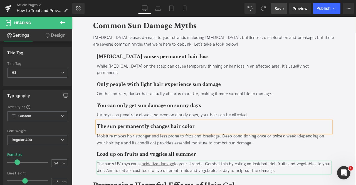
scroll to position [767, 0]
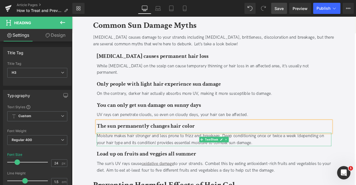
click at [127, 155] on div "Moisture makes hair stronger and less prone to frizz and breakage. Deep conditi…" at bounding box center [240, 163] width 278 height 16
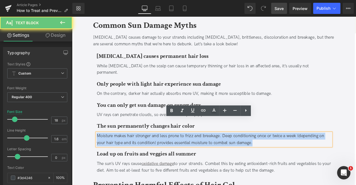
click at [127, 155] on div "Moisture makes hair stronger and less prone to frizz and breakage. Deep conditi…" at bounding box center [240, 163] width 278 height 16
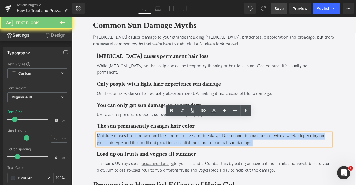
paste div
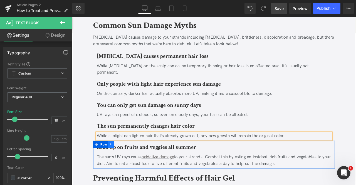
click at [118, 166] on icon at bounding box center [119, 168] width 4 height 4
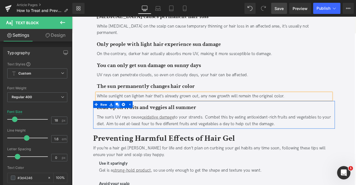
click at [125, 119] on icon at bounding box center [126, 121] width 4 height 4
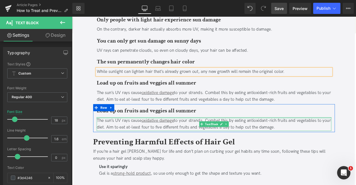
scroll to position [841, 0]
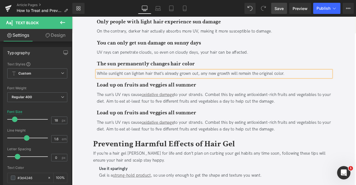
click at [134, 93] on b "Load up on fruits and veggies all summer" at bounding box center [160, 97] width 118 height 9
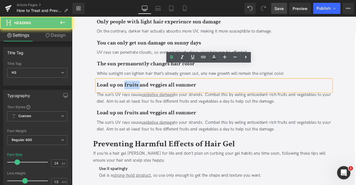
click at [134, 93] on b "Load up on fruits and veggies all summer" at bounding box center [160, 97] width 118 height 9
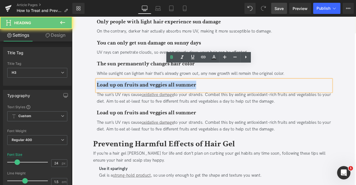
click at [134, 93] on b "Load up on fruits and veggies all summer" at bounding box center [160, 97] width 118 height 9
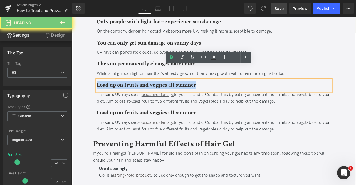
paste div
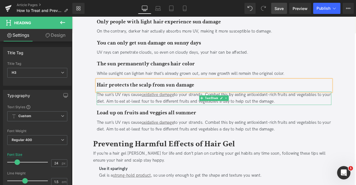
click at [124, 106] on div "The sun’s UV rays cause oxidative damage to your strands. Combat this by eating…" at bounding box center [240, 114] width 278 height 16
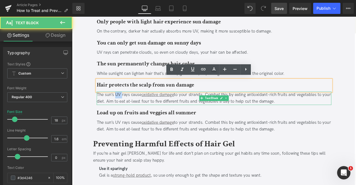
click at [124, 106] on div "The sun’s UV rays cause oxidative damage to your strands. Combat this by eating…" at bounding box center [240, 114] width 278 height 16
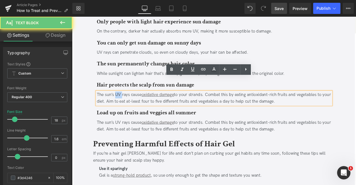
click at [124, 106] on div "The sun’s UV rays cause oxidative damage to your strands. Combat this by eating…" at bounding box center [240, 114] width 278 height 16
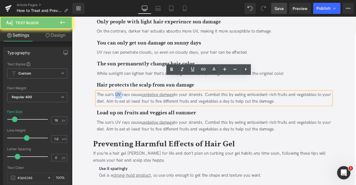
paste div
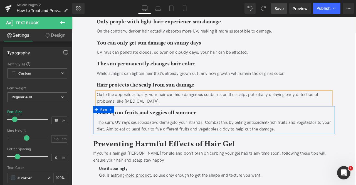
click at [128, 126] on b "Load up on fruits and veggies all summer" at bounding box center [160, 130] width 118 height 9
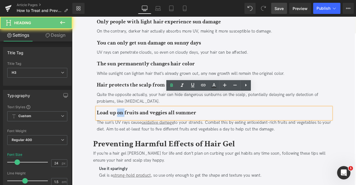
click at [128, 126] on b "Load up on fruits and veggies all summer" at bounding box center [160, 130] width 118 height 9
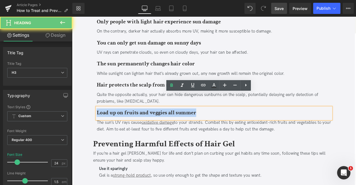
click at [128, 126] on b "Load up on fruits and veggies all summer" at bounding box center [160, 130] width 118 height 9
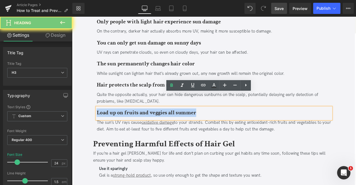
paste div
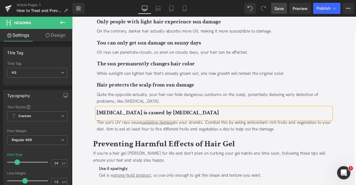
click at [126, 138] on div "The sun’s UV rays cause oxidative damage to your strands. Combat this by eating…" at bounding box center [240, 146] width 278 height 16
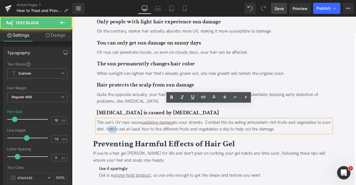
click at [126, 138] on div "The sun’s UV rays cause oxidative damage to your strands. Combat this by eating…" at bounding box center [240, 146] width 278 height 16
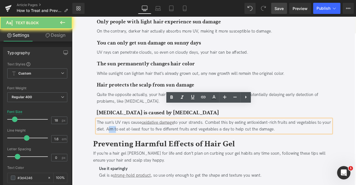
paste div
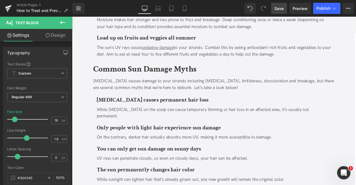
scroll to position [716, 0]
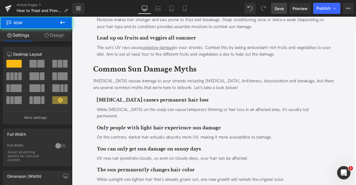
click at [86, 65] on div "How to Treat and Prevent Sun-Damaged Hair Heading Updated on August 22, 2025 | …" at bounding box center [241, 135] width 334 height 1559
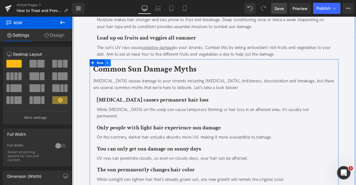
click at [115, 69] on icon at bounding box center [114, 71] width 4 height 4
click at [120, 70] on icon at bounding box center [122, 72] width 4 height 4
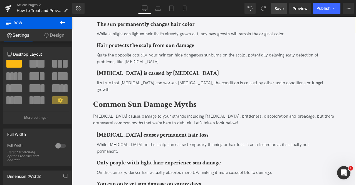
scroll to position [888, 0]
click at [136, 114] on b "Common Sun Damage Myths" at bounding box center [158, 120] width 123 height 13
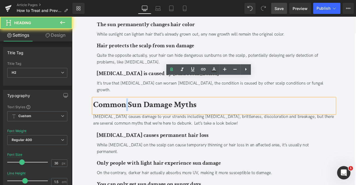
click at [136, 114] on b "Common Sun Damage Myths" at bounding box center [158, 120] width 123 height 13
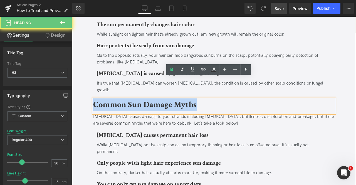
click at [136, 114] on b "Common Sun Damage Myths" at bounding box center [158, 120] width 123 height 13
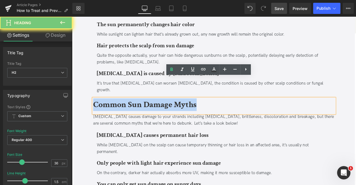
paste div
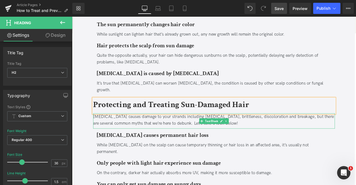
click at [139, 131] on div "Sun exposure causes damage to your strands including dryness, brittleness, disc…" at bounding box center [240, 139] width 287 height 16
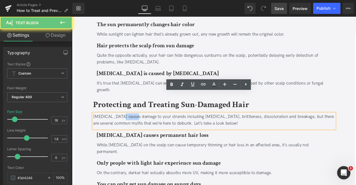
click at [139, 131] on div "Sun exposure causes damage to your strands including dryness, brittleness, disc…" at bounding box center [240, 139] width 287 height 16
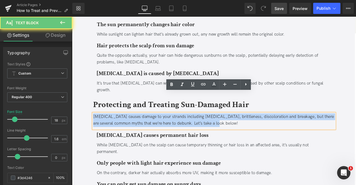
click at [139, 131] on div "Sun exposure causes damage to your strands including dryness, brittleness, disc…" at bounding box center [240, 139] width 287 height 16
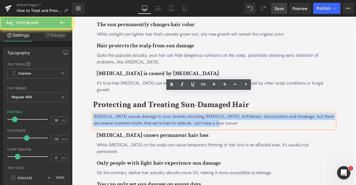
paste div
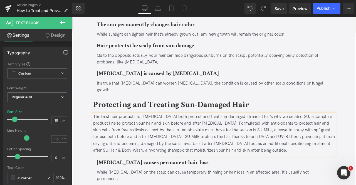
click at [123, 131] on div "The best hair products for [MEDICAL_DATA] both protect and treat sun damaged st…" at bounding box center [240, 155] width 287 height 48
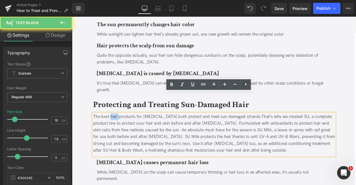
click at [123, 131] on div "The best hair products for [MEDICAL_DATA] both protect and treat sun damaged st…" at bounding box center [240, 155] width 287 height 48
click at [168, 131] on div "The best hair products for [MEDICAL_DATA] both protect and treat sun damaged st…" at bounding box center [240, 155] width 287 height 48
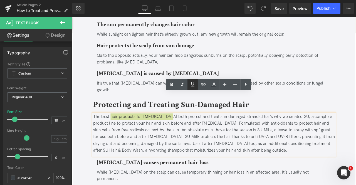
click at [192, 85] on icon at bounding box center [193, 84] width 7 height 7
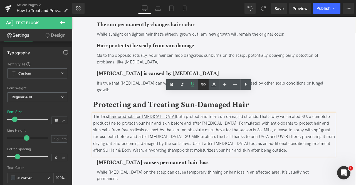
click at [0, 0] on icon at bounding box center [0, 0] width 0 height 0
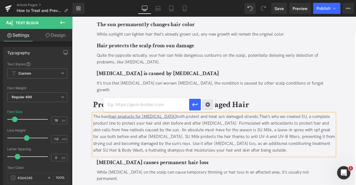
click at [0, 0] on div "Text Color Highlight Color #333333 Edit or remove link: Edit - Unlink - Cancel" at bounding box center [0, 0] width 0 height 0
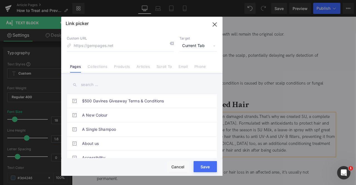
click at [0, 0] on span "Current Tab" at bounding box center [0, 0] width 0 height 0
click at [0, 0] on li "New Tab" at bounding box center [0, 0] width 0 height 0
paste input "https://us.davines.com/collections/su-su"
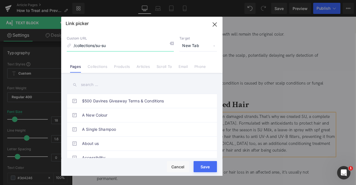
type input "/collections/su-su"
click at [204, 172] on button "Save" at bounding box center [205, 166] width 23 height 11
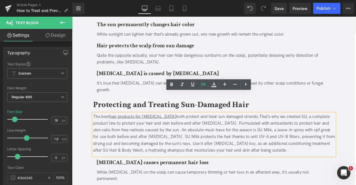
click at [285, 131] on div "The best hair products for sun exposure both protect and treat sun damaged stra…" at bounding box center [240, 155] width 287 height 48
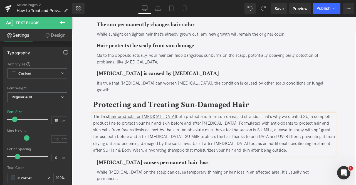
click at [351, 131] on div "The best hair products for sun exposure both protect and treat sun damaged stra…" at bounding box center [240, 155] width 287 height 48
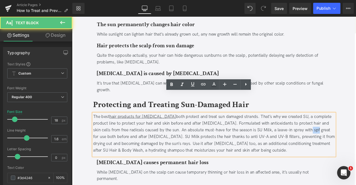
click at [351, 131] on div "The best hair products for sun exposure both protect and treat sun damaged stra…" at bounding box center [240, 155] width 287 height 48
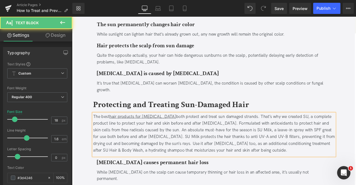
click at [309, 131] on div "The best hair products for sun exposure both protect and treat sun damaged stra…" at bounding box center [240, 155] width 287 height 48
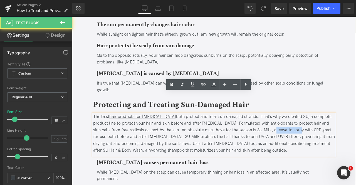
click at [331, 131] on div "The best hair products for sun exposure both protect and treat sun damaged stra…" at bounding box center [240, 155] width 287 height 48
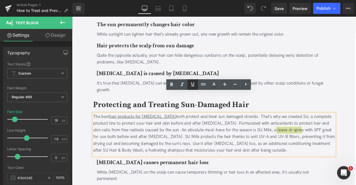
click at [193, 83] on icon at bounding box center [193, 84] width 7 height 7
click at [0, 0] on icon at bounding box center [0, 0] width 0 height 0
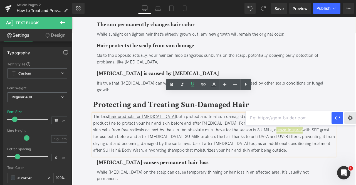
click at [0, 0] on div "Text Color Highlight Color #333333 Edit or remove link: Edit - Unlink - Cancel" at bounding box center [0, 0] width 0 height 0
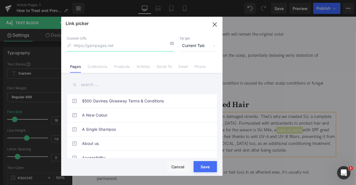
paste input "https://us.davines.com/products/su-milk"
type input "/products/su-milk"
click at [0, 0] on span "Current Tab" at bounding box center [0, 0] width 0 height 0
click at [0, 0] on li "New Tab" at bounding box center [0, 0] width 0 height 0
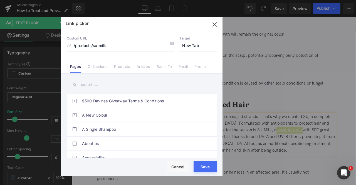
drag, startPoint x: 207, startPoint y: 164, endPoint x: 180, endPoint y: 162, distance: 27.1
click at [207, 164] on button "Save" at bounding box center [205, 166] width 23 height 11
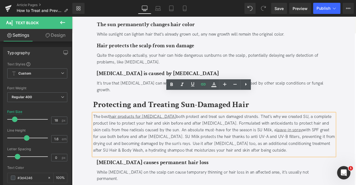
click at [356, 143] on div "The best hair products for sun exposure both protect and treat sun damaged stra…" at bounding box center [240, 155] width 287 height 48
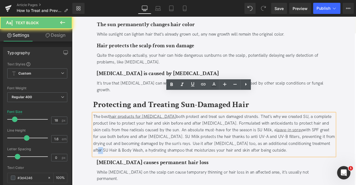
click at [356, 143] on div "The best hair products for sun exposure both protect and treat sun damaged stra…" at bounding box center [240, 155] width 287 height 48
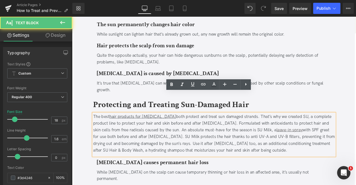
click at [141, 150] on div "The best hair products for sun exposure both protect and treat sun damaged stra…" at bounding box center [240, 155] width 287 height 48
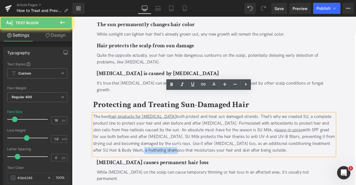
click at [160, 150] on div "The best hair products for sun exposure both protect and treat sun damaged stra…" at bounding box center [240, 155] width 287 height 48
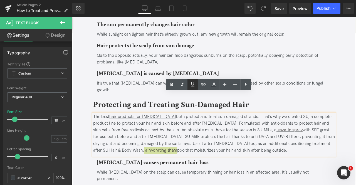
click at [195, 86] on icon at bounding box center [193, 84] width 7 height 7
click at [0, 0] on icon at bounding box center [0, 0] width 0 height 0
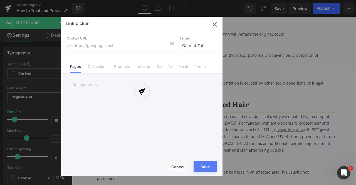
click at [0, 0] on div "Text Color Highlight Color #333333 Edit or remove link: Edit - Unlink - Cancel …" at bounding box center [0, 0] width 0 height 0
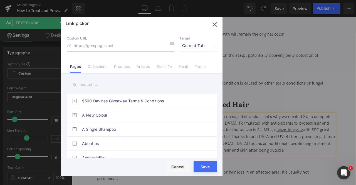
paste input "https://us.davines.com/products/su-hair-body-wash"
click at [0, 0] on input "https://us.davines.com/products/su-hair-body-wash" at bounding box center [0, 0] width 0 height 0
type input "/products/su-hair-body-wash"
click at [192, 47] on span "Current Tab" at bounding box center [199, 46] width 38 height 11
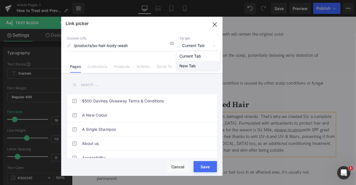
click at [0, 0] on li "New Tab" at bounding box center [0, 0] width 0 height 0
click at [0, 0] on button "Save" at bounding box center [0, 0] width 0 height 0
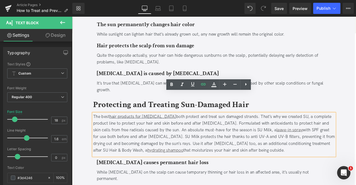
click at [262, 142] on div "The best hair products for sun exposure both protect and treat sun damaged stra…" at bounding box center [240, 155] width 287 height 48
click at [165, 172] on link "hydrating shampoo" at bounding box center [182, 175] width 43 height 6
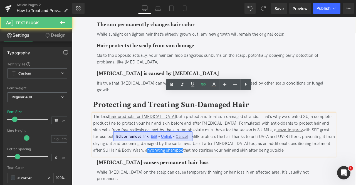
click at [165, 134] on span "Unlink" at bounding box center [166, 136] width 11 height 5
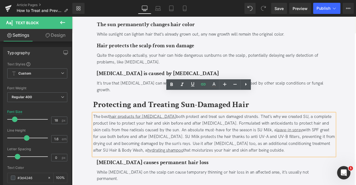
click at [172, 172] on u "hydrating shampoo" at bounding box center [182, 175] width 43 height 6
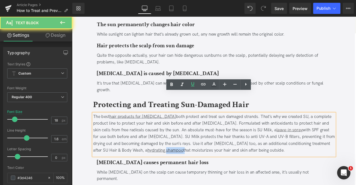
click at [172, 172] on u "hydrating shampoo" at bounding box center [182, 175] width 43 height 6
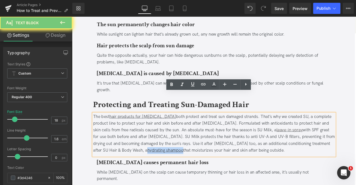
click at [161, 172] on u "hydrating shampoo" at bounding box center [182, 175] width 43 height 6
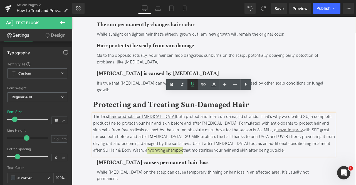
click at [194, 83] on icon at bounding box center [193, 84] width 7 height 7
click at [356, 141] on div "The best hair products for sun exposure both protect and treat sun damaged stra…" at bounding box center [240, 155] width 287 height 48
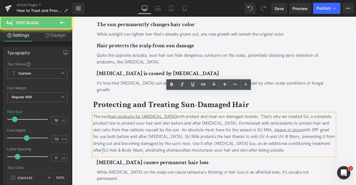
click at [356, 141] on div "The best hair products for sun exposure both protect and treat sun damaged stra…" at bounding box center [240, 155] width 287 height 48
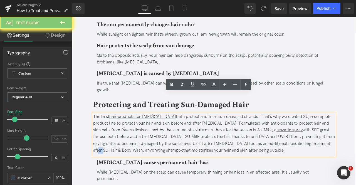
click at [356, 141] on div "The best hair products for sun exposure both protect and treat sun damaged stra…" at bounding box center [240, 155] width 287 height 48
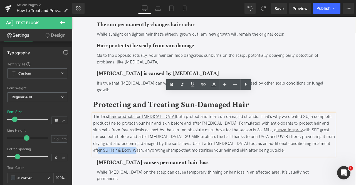
click at [118, 152] on div "The best hair products for sun exposure both protect and treat sun damaged stra…" at bounding box center [240, 155] width 287 height 48
click at [193, 83] on icon at bounding box center [193, 84] width 7 height 7
click at [0, 0] on icon at bounding box center [0, 0] width 0 height 0
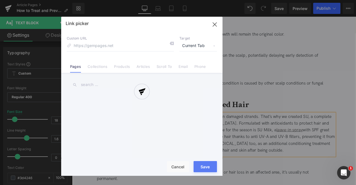
click at [0, 0] on div "Text Color Highlight Color #333333 Edit or remove link: Edit - Unlink - Cancel …" at bounding box center [0, 0] width 0 height 0
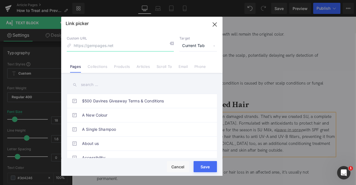
paste input "https://us.davines.com/products/su-hair-body-wash"
click at [0, 0] on input "https://us.davines.com/products/su-hair-body-wash" at bounding box center [0, 0] width 0 height 0
type input "/products/su-hair-body-wash"
click at [0, 0] on span "Current Tab" at bounding box center [0, 0] width 0 height 0
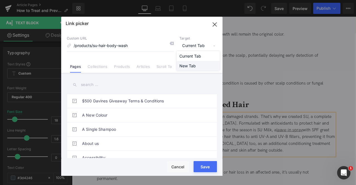
click at [0, 0] on li "New Tab" at bounding box center [0, 0] width 0 height 0
click at [0, 0] on button "Save" at bounding box center [0, 0] width 0 height 0
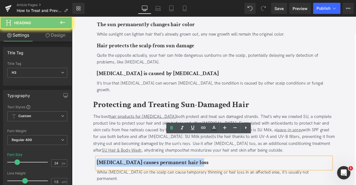
paste div
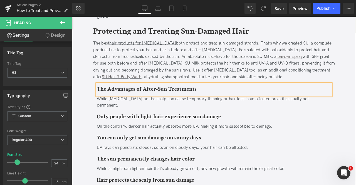
scroll to position [978, 0]
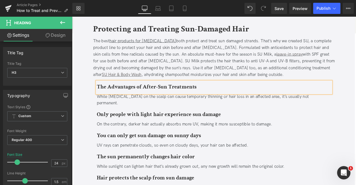
click at [72, 17] on div at bounding box center [72, 17] width 0 height 0
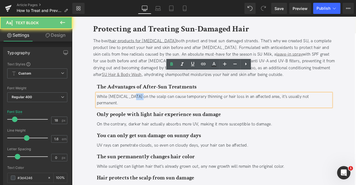
click at [140, 107] on div "While sunburn on the scalp can cause temporary thinning or hair loss in an affe…" at bounding box center [240, 115] width 278 height 16
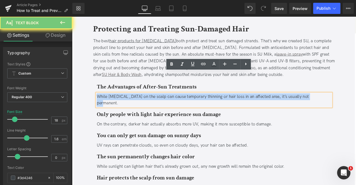
click at [140, 107] on div "While sunburn on the scalp can cause temporary thinning or hair loss in an affe…" at bounding box center [240, 115] width 278 height 16
paste div
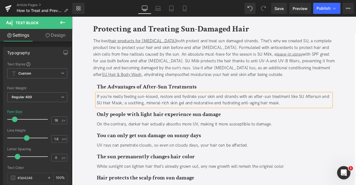
click at [343, 107] on div "If you’re really feeling sun-kissed, restore and hydrate your skin and strands …" at bounding box center [240, 115] width 278 height 16
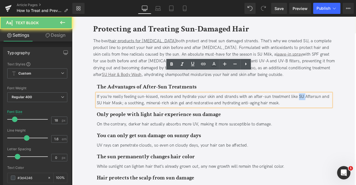
click at [343, 107] on div "If you’re really feeling sun-kissed, restore and hydrate your skin and strands …" at bounding box center [240, 115] width 278 height 16
click at [352, 107] on div "If you’re really feeling sun-kissed, restore and hydrate your skin and strands …" at bounding box center [240, 115] width 278 height 16
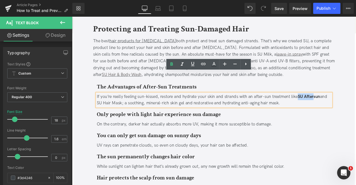
click at [356, 108] on strong "SU Aftersun" at bounding box center [353, 111] width 26 height 6
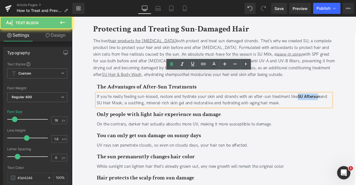
click at [356, 108] on strong "SU Aftersun" at bounding box center [353, 111] width 26 height 6
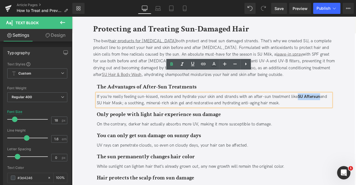
click at [356, 108] on strong "SU Aftersun" at bounding box center [353, 111] width 26 height 6
click at [341, 107] on div "If you’re really feeling sun-kissed, restore and hydrate your skin and strands …" at bounding box center [240, 115] width 278 height 16
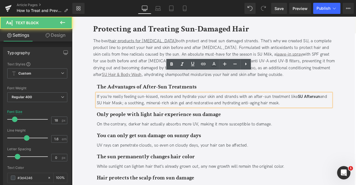
click at [356, 107] on div "If you’re really feeling sun-kissed, restore and hydrate your skin and strands …" at bounding box center [240, 115] width 278 height 16
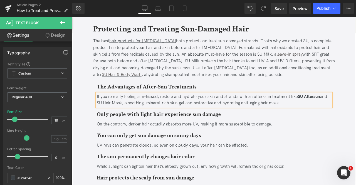
click at [341, 108] on strong "SU Aftersun" at bounding box center [353, 111] width 26 height 6
click at [106, 107] on div "If you’re really feeling sun-kissed, restore and hydrate your skin and strands …" at bounding box center [240, 115] width 278 height 16
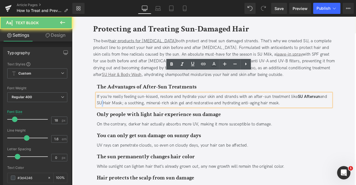
click at [106, 107] on div "If you’re really feeling sun-kissed, restore and hydrate your skin and strands …" at bounding box center [240, 115] width 278 height 16
click at [104, 107] on div "If you’re really feeling sun-kissed, restore and hydrate your skin and strands …" at bounding box center [240, 115] width 278 height 16
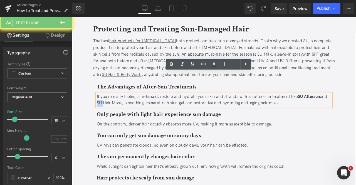
click at [104, 107] on div "If you’re really feeling sun-kissed, restore and hydrate your skin and strands …" at bounding box center [240, 115] width 278 height 16
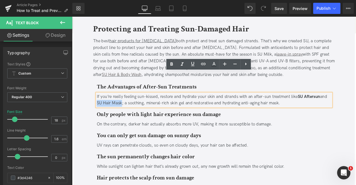
click at [120, 107] on div "If you’re really feeling sun-kissed, restore and hydrate your skin and strands …" at bounding box center [240, 115] width 278 height 16
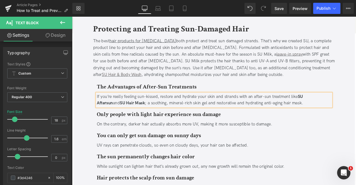
click at [353, 56] on div "The best hair products for sun exposure both protect and treat sun damaged stra…" at bounding box center [240, 65] width 287 height 48
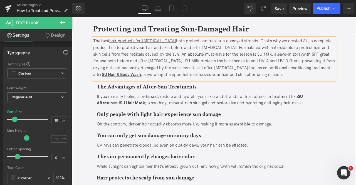
click at [282, 41] on div "The best hair products for sun exposure both protect and treat sun damaged stra…" at bounding box center [240, 65] width 287 height 48
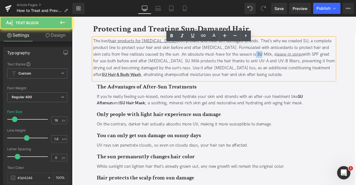
click at [282, 41] on div "The best hair products for sun exposure both protect and treat sun damaged stra…" at bounding box center [240, 65] width 287 height 48
click at [294, 41] on div "The best hair products for sun exposure both protect and treat sun damaged stra…" at bounding box center [240, 65] width 287 height 48
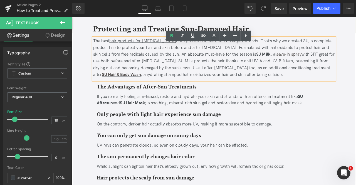
click at [298, 41] on div "The best hair products for sun exposure both protect and treat sun damaged stra…" at bounding box center [240, 65] width 287 height 48
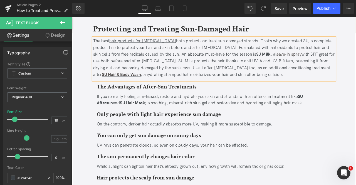
click at [290, 58] on strong "SU Milk" at bounding box center [298, 61] width 17 height 6
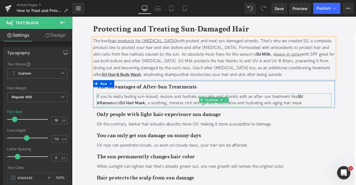
click at [290, 107] on div "If you’re really feeling sun-kissed, restore and hydrate your skin and strands …" at bounding box center [240, 115] width 278 height 16
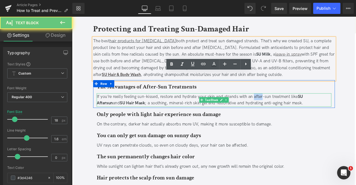
click at [290, 107] on div "If you’re really feeling sun-kissed, restore and hydrate your skin and strands …" at bounding box center [240, 115] width 278 height 16
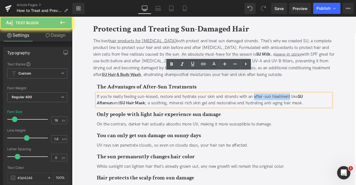
click at [315, 107] on div "If you’re really feeling sun-kissed, restore and hydrate your skin and strands …" at bounding box center [240, 115] width 278 height 16
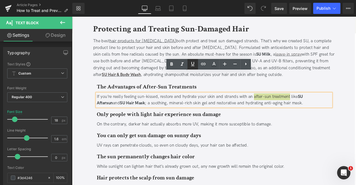
click at [195, 64] on icon at bounding box center [193, 64] width 7 height 7
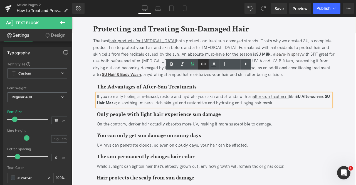
click at [0, 0] on icon at bounding box center [0, 0] width 0 height 0
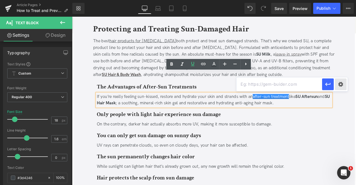
click at [0, 0] on div "Text Color Highlight Color #333333 Edit or remove link: Edit - Unlink - Cancel" at bounding box center [0, 0] width 0 height 0
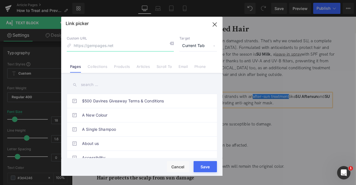
paste input "https://us.davines.com/products/su-aftersun"
click at [116, 46] on input "https://us.davines.com/products/su-aftersun" at bounding box center [120, 46] width 107 height 11
type input "/products/su-aftersun"
click at [0, 0] on span "Current Tab" at bounding box center [0, 0] width 0 height 0
click at [0, 0] on li "New Tab" at bounding box center [0, 0] width 0 height 0
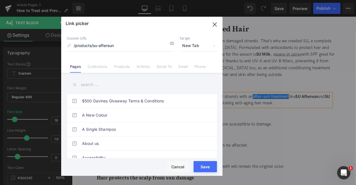
click at [0, 0] on button "Save" at bounding box center [0, 0] width 0 height 0
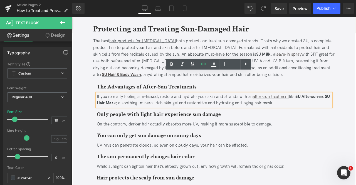
click at [126, 128] on b "Only people with light hair experience sun damage" at bounding box center [174, 132] width 147 height 9
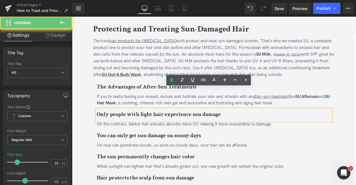
click at [126, 128] on b "Only people with light hair experience sun damage" at bounding box center [174, 132] width 147 height 9
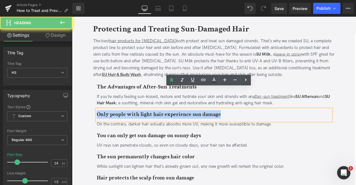
click at [126, 128] on b "Only people with light hair experience sun damage" at bounding box center [174, 132] width 147 height 9
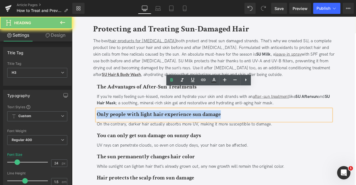
paste div
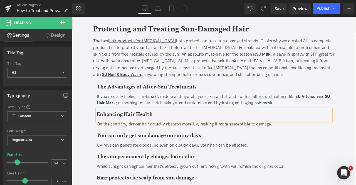
click at [117, 140] on div "On the contrary, darker hair actually absorbs more UV, making it more susceptib…" at bounding box center [240, 144] width 278 height 8
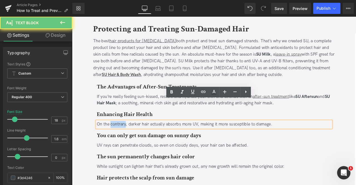
click at [117, 140] on div "On the contrary, darker hair actually absorbs more UV, making it more susceptib…" at bounding box center [240, 144] width 278 height 8
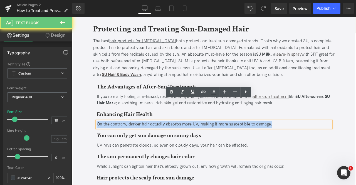
click at [117, 140] on div "On the contrary, darker hair actually absorbs more UV, making it more susceptib…" at bounding box center [240, 144] width 278 height 8
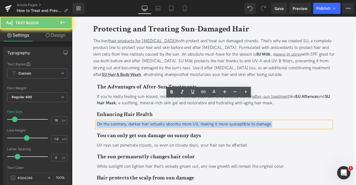
paste div
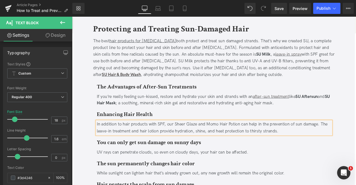
click at [197, 140] on div "In addition to hair products with SPF, our Sheer Glaze and Momo Hair Potion can…" at bounding box center [240, 148] width 278 height 16
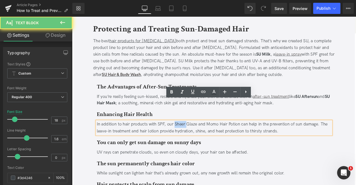
click at [197, 140] on div "In addition to hair products with SPF, our Sheer Glaze and Momo Hair Potion can…" at bounding box center [240, 148] width 278 height 16
click at [211, 140] on div "In addition to hair products with SPF, our Sheer Glaze and Momo Hair Potion can…" at bounding box center [240, 148] width 278 height 16
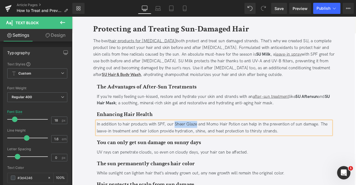
drag, startPoint x: 246, startPoint y: 106, endPoint x: 193, endPoint y: 103, distance: 53.6
click at [72, 17] on div at bounding box center [72, 17] width 0 height 0
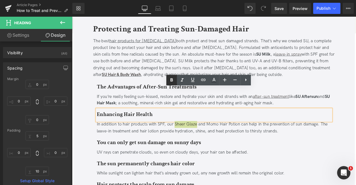
click at [172, 80] on icon at bounding box center [172, 79] width 3 height 3
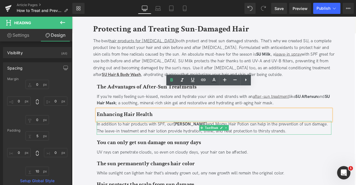
click at [234, 140] on div "In addition to hair products with SPF, our Sheer Glaze and Momo Hair Potion can…" at bounding box center [240, 148] width 278 height 16
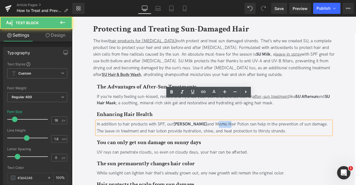
click at [234, 140] on div "In addition to hair products with SPF, our Sheer Glaze and Momo Hair Potion can…" at bounding box center [240, 148] width 278 height 16
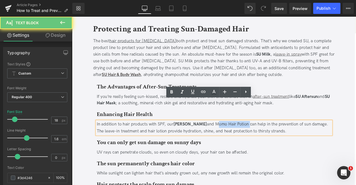
click at [259, 140] on div "In addition to hair products with SPF, our Sheer Glaze and Momo Hair Potion can…" at bounding box center [240, 148] width 278 height 16
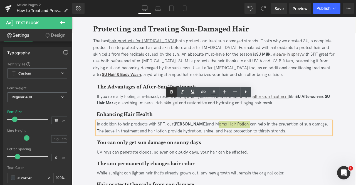
click at [175, 91] on icon at bounding box center [171, 92] width 7 height 7
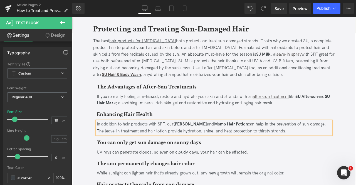
click at [217, 141] on strong "[PERSON_NAME]" at bounding box center [212, 144] width 40 height 6
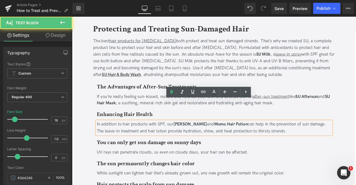
click at [222, 140] on div "In addition to hair products with SPF, our Sheer Glaze and Momo Hair Potion can…" at bounding box center [240, 148] width 278 height 16
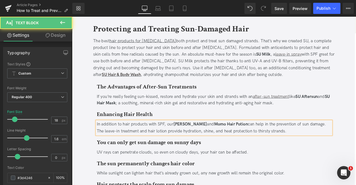
click at [273, 140] on div "In addition to hair products with SPF, our Sheer Glaze and Momo Hair Potion can…" at bounding box center [240, 148] width 278 height 16
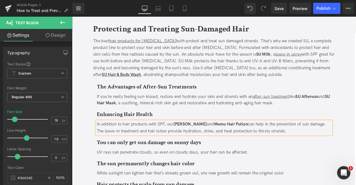
click at [104, 140] on div "In addition to hair products with SPF, our Sheer Glaze and Momo Hair Potion can…" at bounding box center [240, 148] width 278 height 16
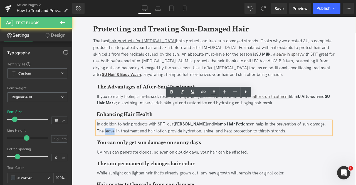
click at [104, 140] on div "In addition to hair products with SPF, our Sheer Glaze and Momo Hair Potion can…" at bounding box center [240, 148] width 278 height 16
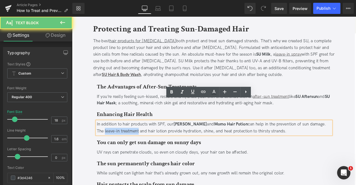
click at [131, 140] on div "In addition to hair products with SPF, our Sheer Glaze and Momo Hair Potion can…" at bounding box center [240, 148] width 278 height 16
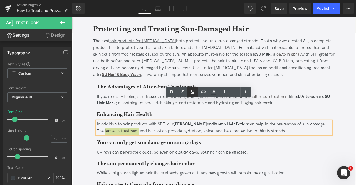
click at [192, 93] on icon at bounding box center [193, 92] width 7 height 7
click at [203, 92] on icon at bounding box center [203, 91] width 5 height 2
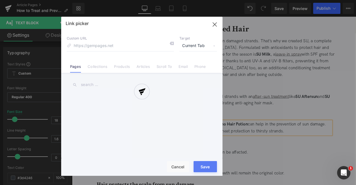
click at [0, 0] on div "Text Color Highlight Color #333333 Edit or remove link: Edit - Unlink - Cancel …" at bounding box center [0, 0] width 0 height 0
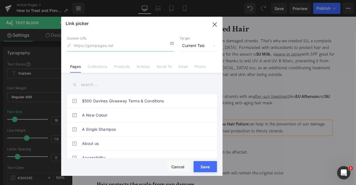
paste input "https://us.davines.com/products/sheer-glaze"
click at [114, 45] on input "https://us.davines.com/products/sheer-glaze" at bounding box center [120, 46] width 107 height 11
type input "/products/sheer-glaze"
click at [182, 45] on span "Current Tab" at bounding box center [199, 46] width 38 height 11
click at [189, 64] on li "New Tab" at bounding box center [198, 66] width 43 height 10
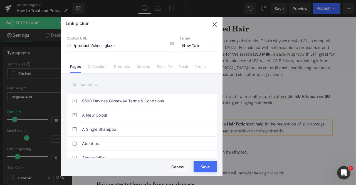
click at [207, 164] on button "Save" at bounding box center [205, 166] width 23 height 11
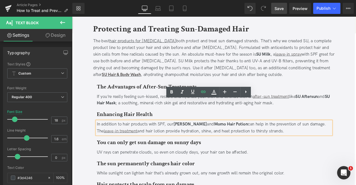
click at [281, 12] on link "Save" at bounding box center [279, 8] width 16 height 11
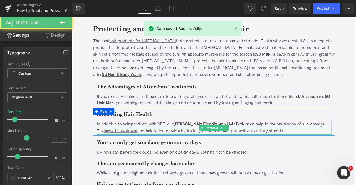
click at [167, 140] on div "In addition to hair products with SPF, our Sheer Glaze and Momo Hair Potion can…" at bounding box center [240, 148] width 278 height 16
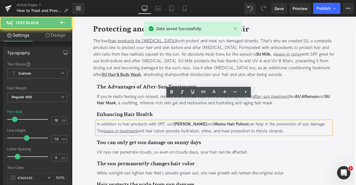
click at [159, 140] on div "In addition to hair products with SPF, our Sheer Glaze and Momo Hair Potion can…" at bounding box center [240, 148] width 278 height 16
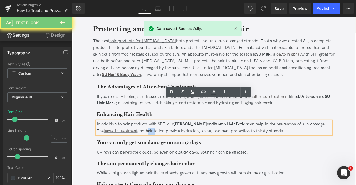
click at [159, 140] on div "In addition to hair products with SPF, our Sheer Glaze and Momo Hair Potion can…" at bounding box center [240, 148] width 278 height 16
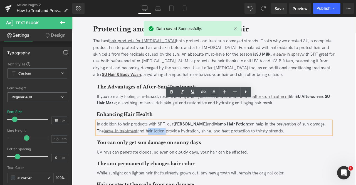
click at [168, 140] on div "In addition to hair products with SPF, our Sheer Glaze and Momo Hair Potion can…" at bounding box center [240, 148] width 278 height 16
click at [0, 0] on icon at bounding box center [0, 0] width 0 height 0
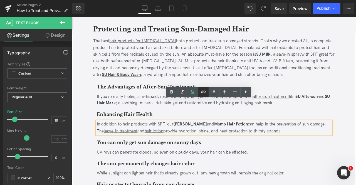
click at [0, 0] on icon at bounding box center [0, 0] width 0 height 0
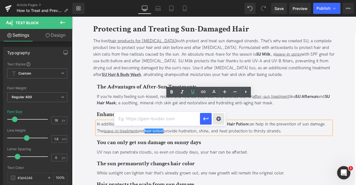
click at [0, 0] on div "Text Color Highlight Color #333333 Edit or remove link: Edit - Unlink - Cancel" at bounding box center [0, 0] width 0 height 0
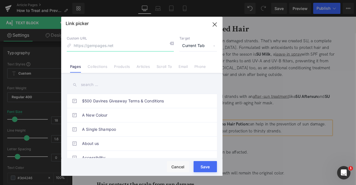
paste input "https://us.davines.com/products/momo-hair-potion"
click at [193, 47] on span "Current Tab" at bounding box center [199, 46] width 38 height 11
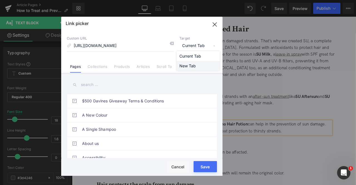
click at [187, 68] on li "New Tab" at bounding box center [198, 66] width 43 height 10
click at [120, 44] on input "https://us.davines.com/products/momo-hair-potion" at bounding box center [120, 46] width 107 height 11
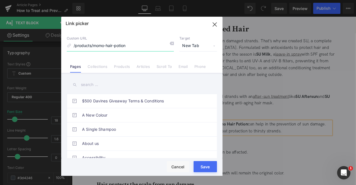
type input "/products/momo-hair-potion"
click at [205, 164] on button "Save" at bounding box center [205, 166] width 23 height 11
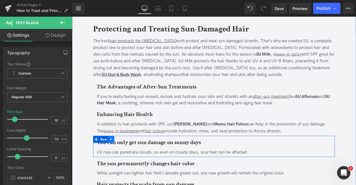
click at [119, 160] on icon at bounding box center [119, 162] width 4 height 4
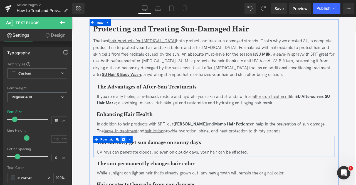
click at [131, 160] on icon at bounding box center [133, 162] width 4 height 4
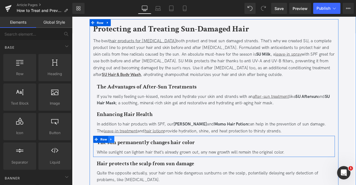
click at [117, 160] on icon at bounding box center [119, 162] width 4 height 4
click at [132, 160] on icon at bounding box center [133, 162] width 4 height 4
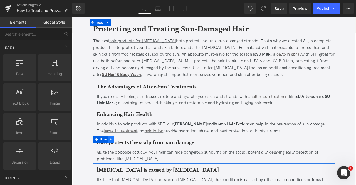
click at [118, 160] on icon at bounding box center [119, 162] width 4 height 4
click at [131, 160] on icon at bounding box center [133, 162] width 4 height 4
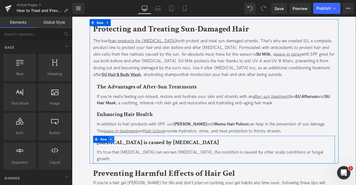
click at [118, 160] on icon at bounding box center [119, 162] width 4 height 4
click at [133, 160] on icon at bounding box center [133, 162] width 4 height 4
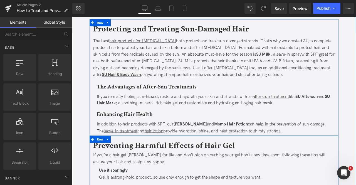
click at [120, 163] on b "Preventing Harmful Effects of Hair Gel" at bounding box center [181, 169] width 168 height 13
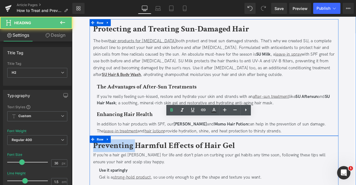
click at [120, 163] on b "Preventing Harmful Effects of Hair Gel" at bounding box center [181, 169] width 168 height 13
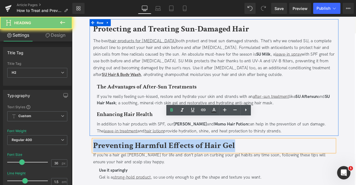
click at [120, 163] on b "Preventing Harmful Effects of Hair Gel" at bounding box center [181, 169] width 168 height 13
paste div
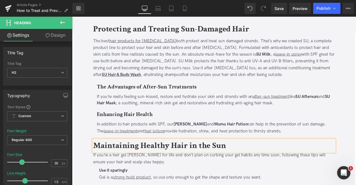
click at [127, 177] on div "If you’re a hair gel stan for life and don’t plan on curbing your gel habits an…" at bounding box center [240, 185] width 287 height 16
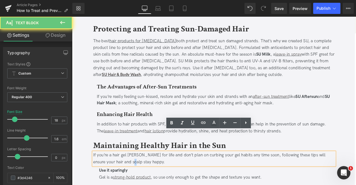
click at [127, 177] on div "If you’re a hair gel stan for life and don’t plan on curbing your gel habits an…" at bounding box center [240, 185] width 287 height 16
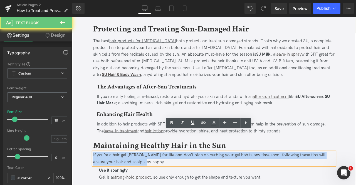
click at [127, 177] on div "If you’re a hair gel stan for life and don’t plan on curbing your gel habits an…" at bounding box center [240, 185] width 287 height 16
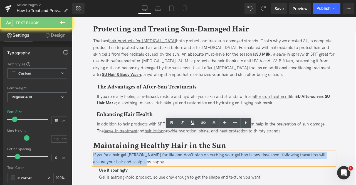
paste div
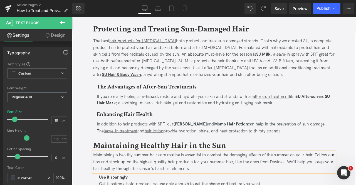
scroll to position [1059, 0]
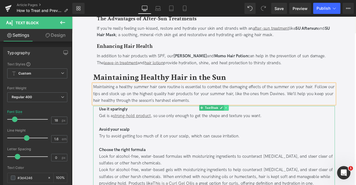
click at [256, 121] on link at bounding box center [255, 124] width 6 height 7
click at [256, 121] on link at bounding box center [258, 124] width 6 height 7
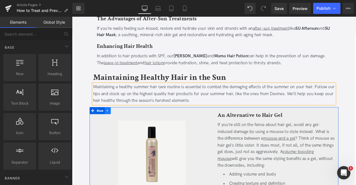
click at [114, 126] on icon at bounding box center [114, 128] width 4 height 4
click at [129, 126] on icon at bounding box center [129, 128] width 4 height 4
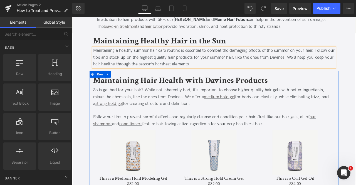
scroll to position [1102, 0]
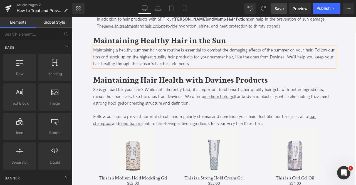
drag, startPoint x: 281, startPoint y: 8, endPoint x: 14, endPoint y: 87, distance: 278.1
click at [281, 8] on span "Save" at bounding box center [279, 9] width 9 height 6
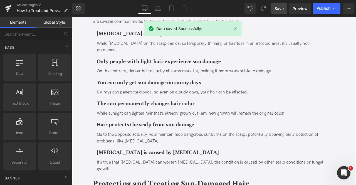
scroll to position [789, 0]
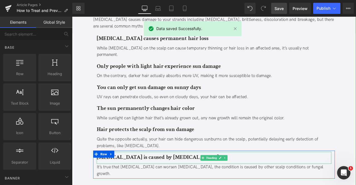
click at [138, 179] on b "Dandruff is caused by sun exposure" at bounding box center [173, 183] width 145 height 9
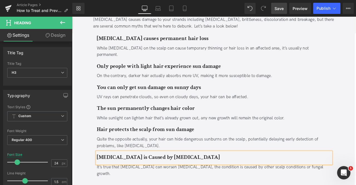
click at [167, 179] on b "Dandruff is Caused by sun exposure" at bounding box center [174, 183] width 146 height 9
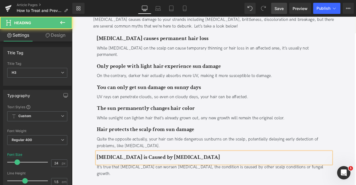
click at [182, 179] on b "Dandruff is Caused by Sun exposure" at bounding box center [174, 183] width 146 height 9
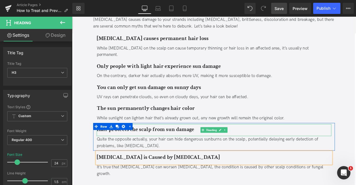
click at [197, 146] on b "Hair protects the scalp from sun damage" at bounding box center [159, 150] width 116 height 9
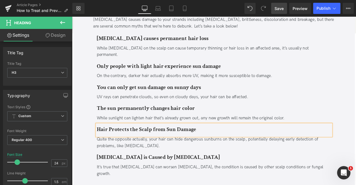
click at [202, 120] on h3 "The sun permanently changes hair color" at bounding box center [240, 125] width 278 height 10
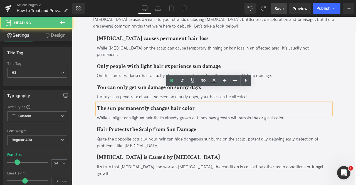
click at [205, 121] on b "The sun permanently changes hair color" at bounding box center [159, 125] width 116 height 9
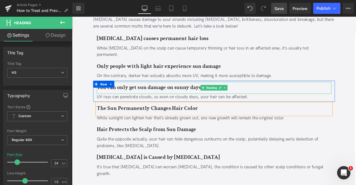
click at [200, 96] on b "You can only get sun damage on sunny days" at bounding box center [163, 100] width 124 height 9
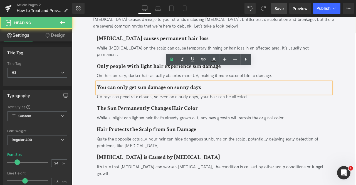
click at [215, 96] on b "You can only get sun damage on sunny days" at bounding box center [163, 100] width 124 height 9
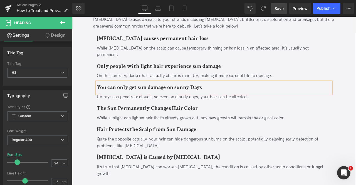
click at [194, 96] on b "You can only get sun damage on sunny Days" at bounding box center [163, 100] width 125 height 9
click at [117, 96] on b "You can only get sun damage on Sunny Days" at bounding box center [163, 100] width 125 height 9
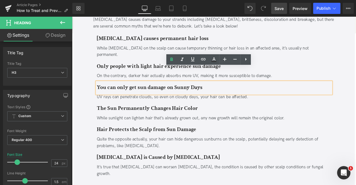
click at [152, 96] on b "You can only get sun damage on Sunny Days" at bounding box center [163, 100] width 125 height 9
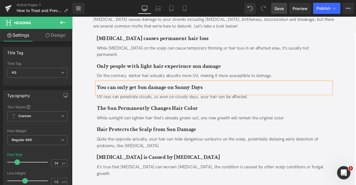
click at [166, 96] on b "You can only get Sun damage on Sunny Days" at bounding box center [164, 100] width 126 height 9
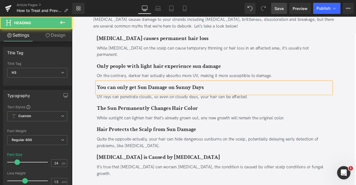
click at [135, 96] on b "You can only get Sun Damage on Sunny Days" at bounding box center [164, 100] width 127 height 9
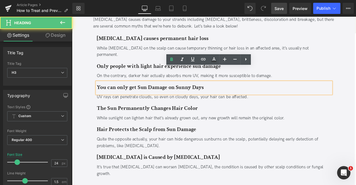
click at [128, 96] on b "You can only get Sun Damage on Sunny Days" at bounding box center [164, 100] width 127 height 9
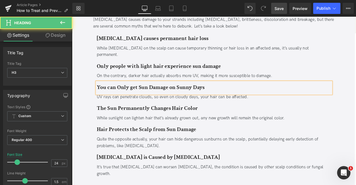
click at [116, 96] on b "You can Only get Sun Damage on Sunny Days" at bounding box center [165, 100] width 128 height 9
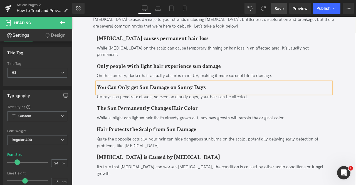
click at [143, 96] on b "You Can Only get Sun Damage on Sunny Days" at bounding box center [165, 100] width 129 height 9
click at [72, 17] on div at bounding box center [72, 17] width 0 height 0
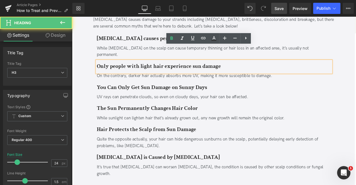
scroll to position [776, 0]
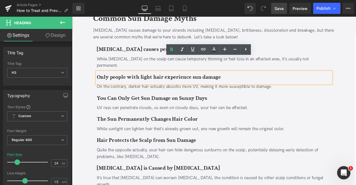
click at [117, 84] on b "Only people with light hair experience sun damage" at bounding box center [174, 88] width 147 height 9
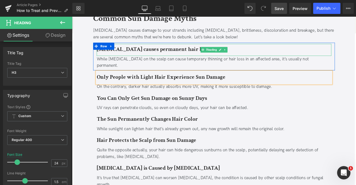
click at [131, 51] on b "Sun exposure causes permanent hair loss" at bounding box center [167, 55] width 133 height 9
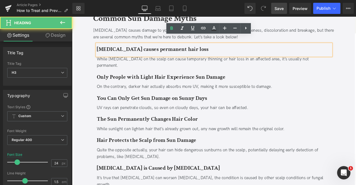
click at [116, 48] on link at bounding box center [117, 51] width 6 height 7
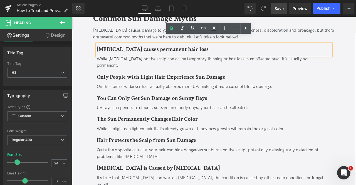
click at [120, 48] on link at bounding box center [119, 51] width 6 height 7
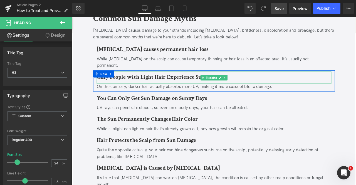
scroll to position [746, 0]
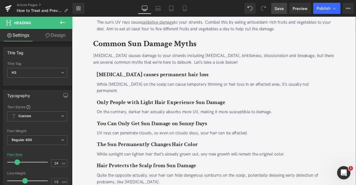
click at [169, 81] on b "Sun exposure causes permanent hair loss" at bounding box center [167, 85] width 133 height 9
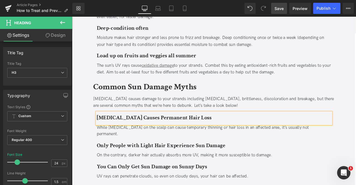
scroll to position [693, 0]
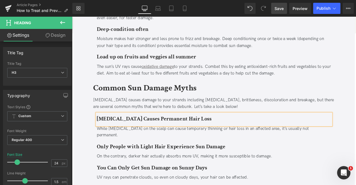
click at [146, 60] on b "Load up on fruits and veggies all summer" at bounding box center [160, 64] width 118 height 9
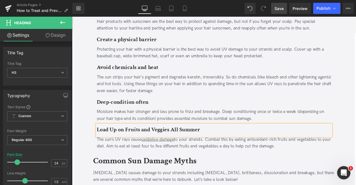
scroll to position [606, 0]
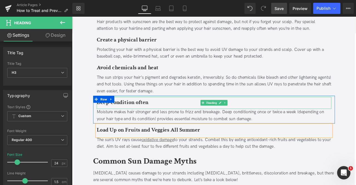
click at [164, 113] on h3 "Deep-condition often" at bounding box center [240, 118] width 278 height 10
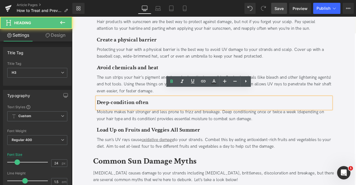
click at [121, 114] on b "Deep-condition often" at bounding box center [132, 118] width 62 height 9
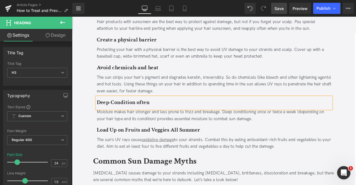
click at [151, 114] on b "Deep-Condition often" at bounding box center [132, 118] width 63 height 9
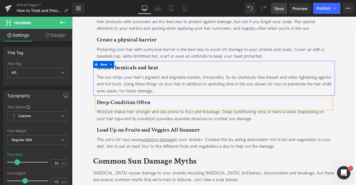
click at [123, 73] on b "Avoid chemicals and heat" at bounding box center [137, 77] width 73 height 9
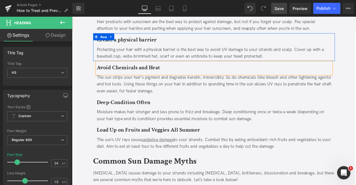
click at [140, 40] on b "Create a physical barrier" at bounding box center [136, 44] width 71 height 9
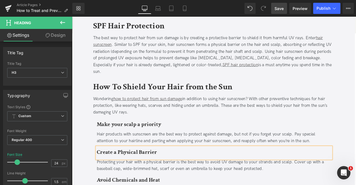
scroll to position [473, 0]
click at [128, 142] on div "Make your scalp a priority" at bounding box center [240, 145] width 278 height 14
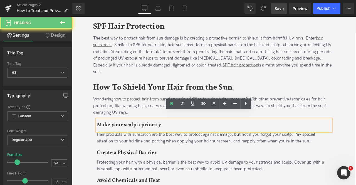
click at [121, 140] on b "Make your scalp a priority" at bounding box center [139, 144] width 77 height 9
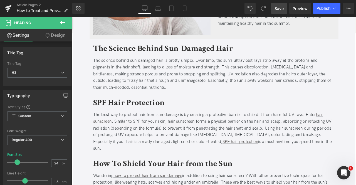
scroll to position [380, 0]
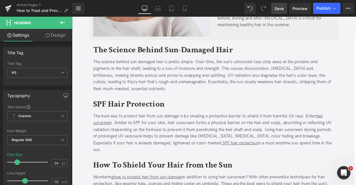
click at [277, 6] on span "Save" at bounding box center [279, 9] width 9 height 6
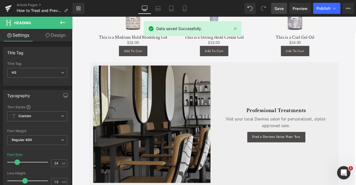
scroll to position [1294, 0]
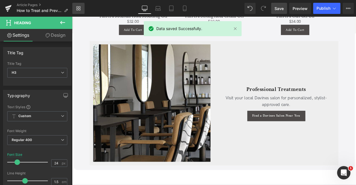
click at [77, 5] on link "Library" at bounding box center [78, 8] width 12 height 11
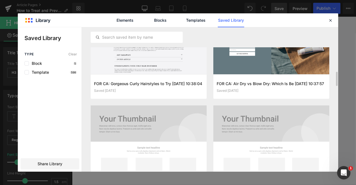
scroll to position [427, 0]
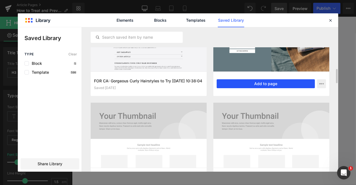
click at [287, 85] on button "Add to page" at bounding box center [266, 83] width 98 height 9
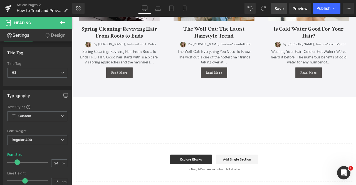
scroll to position [1634, 0]
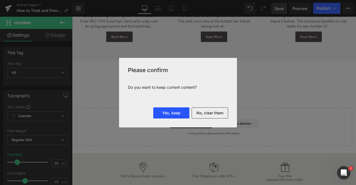
click at [177, 111] on button "Yes, keep" at bounding box center [171, 112] width 36 height 11
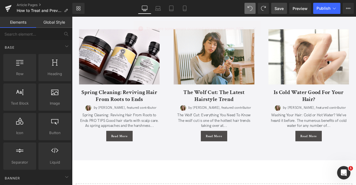
scroll to position [1449, 0]
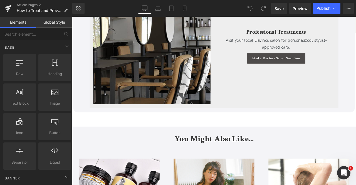
scroll to position [1249, 0]
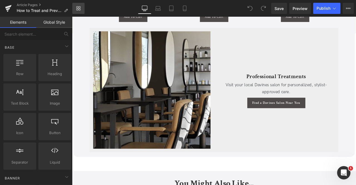
click at [82, 7] on link "Library" at bounding box center [78, 8] width 12 height 11
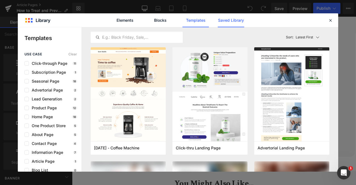
click at [225, 21] on link "Saved Library" at bounding box center [231, 20] width 26 height 14
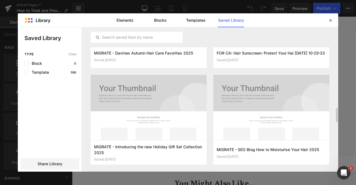
scroll to position [838, 0]
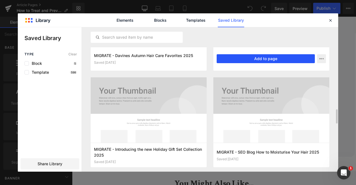
click at [245, 59] on button "Add to page" at bounding box center [266, 58] width 98 height 9
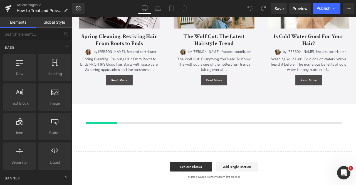
scroll to position [1573, 0]
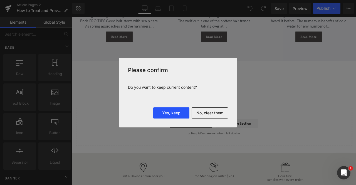
click at [175, 114] on button "Yes, keep" at bounding box center [171, 112] width 36 height 11
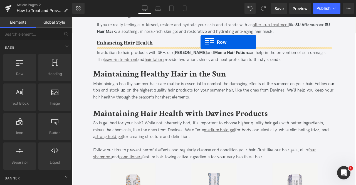
scroll to position [996, 0]
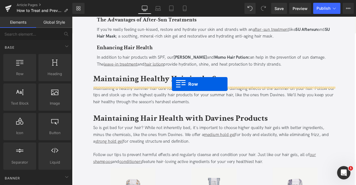
drag, startPoint x: 97, startPoint y: 96, endPoint x: 190, endPoint y: 96, distance: 93.8
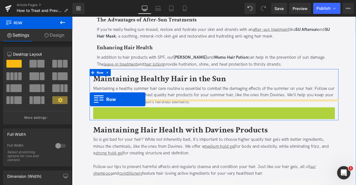
drag, startPoint x: 99, startPoint y: 103, endPoint x: 93, endPoint y: 115, distance: 13.0
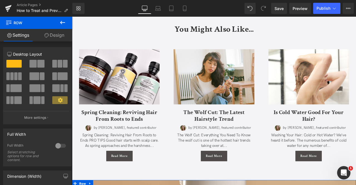
scroll to position [1652, 0]
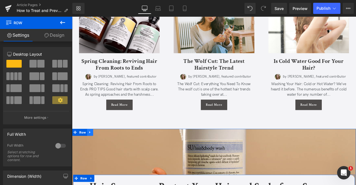
click at [94, 152] on icon at bounding box center [94, 154] width 4 height 4
click at [106, 152] on icon at bounding box center [108, 154] width 4 height 4
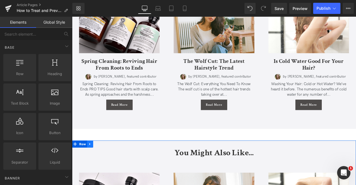
click at [92, 166] on icon at bounding box center [94, 168] width 4 height 4
click at [106, 166] on icon at bounding box center [108, 168] width 4 height 4
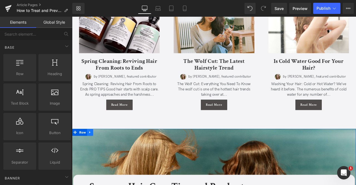
click at [93, 153] on icon at bounding box center [93, 154] width 1 height 3
click at [108, 152] on icon at bounding box center [108, 154] width 4 height 4
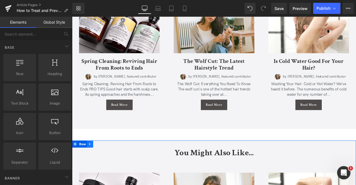
click at [92, 166] on icon at bounding box center [94, 168] width 4 height 4
click at [107, 166] on icon at bounding box center [108, 168] width 4 height 4
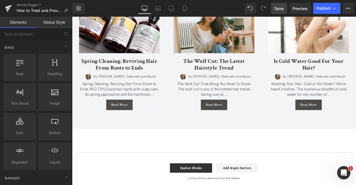
click at [280, 9] on span "Save" at bounding box center [279, 9] width 9 height 6
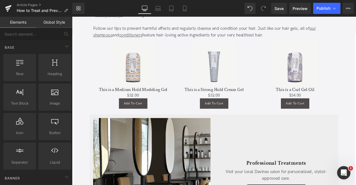
scroll to position [1260, 0]
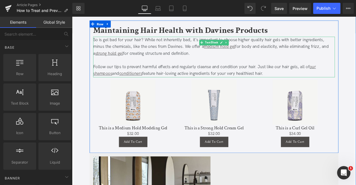
click at [191, 72] on div "Follow our tips to prevent harmful effects and regularly cleanse and condition …" at bounding box center [240, 80] width 287 height 16
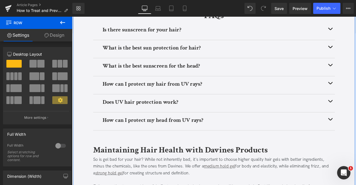
scroll to position [1069, 0]
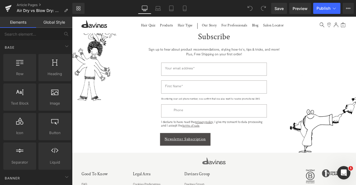
scroll to position [1774, 0]
